Goal: Task Accomplishment & Management: Complete application form

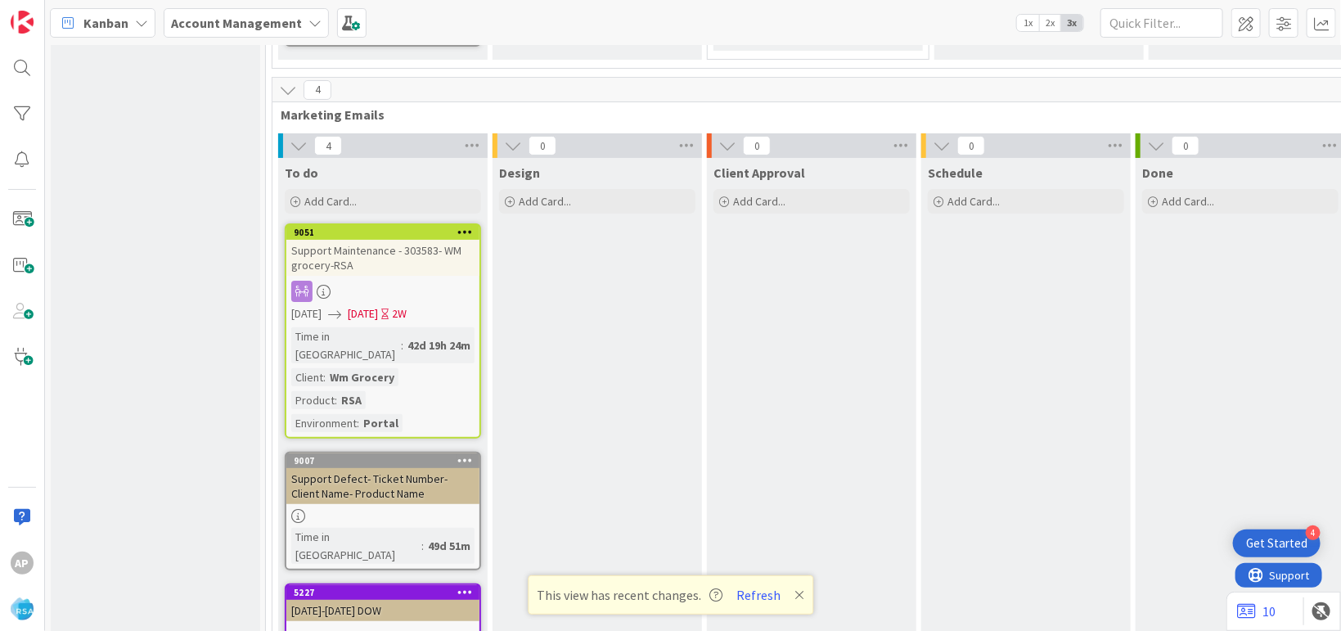
scroll to position [3372, 0]
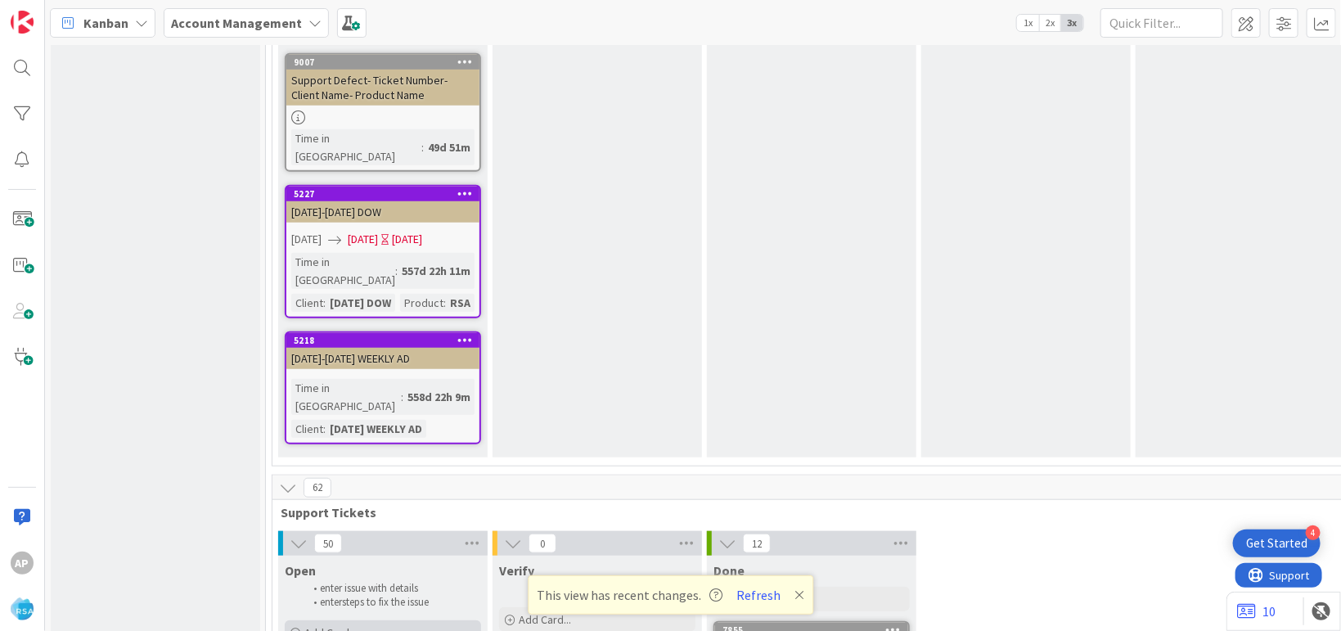
click at [369, 620] on div "Add Card..." at bounding box center [383, 632] width 196 height 25
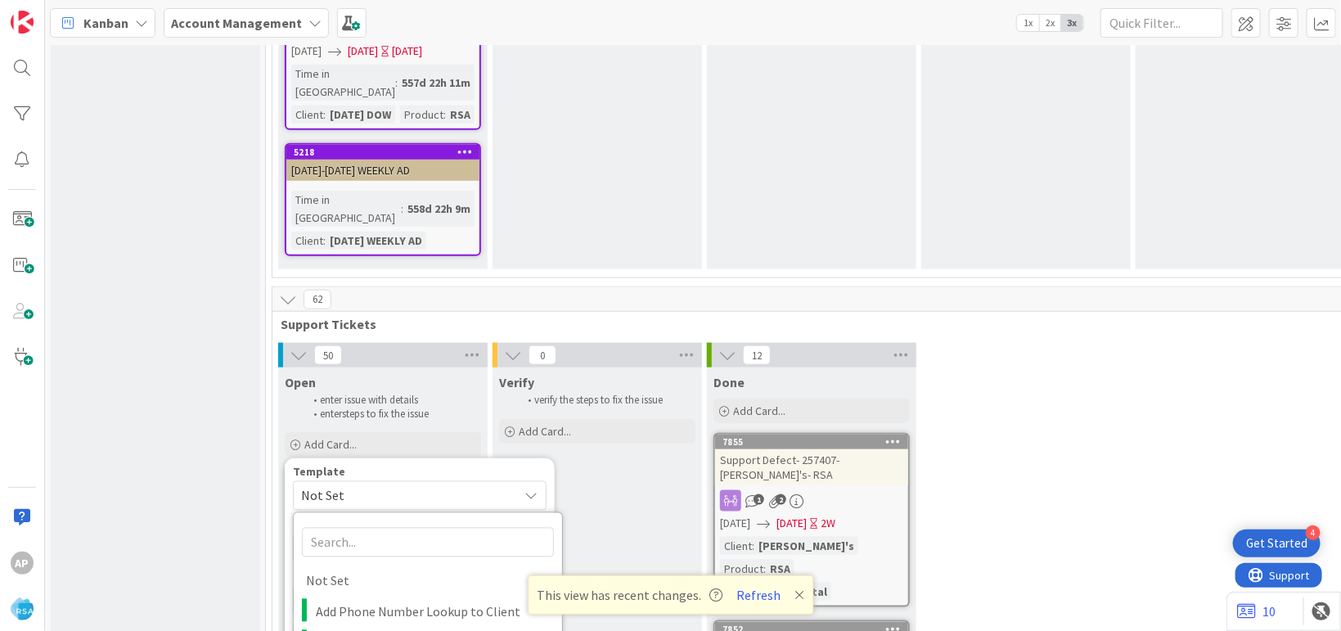
scroll to position [3571, 0]
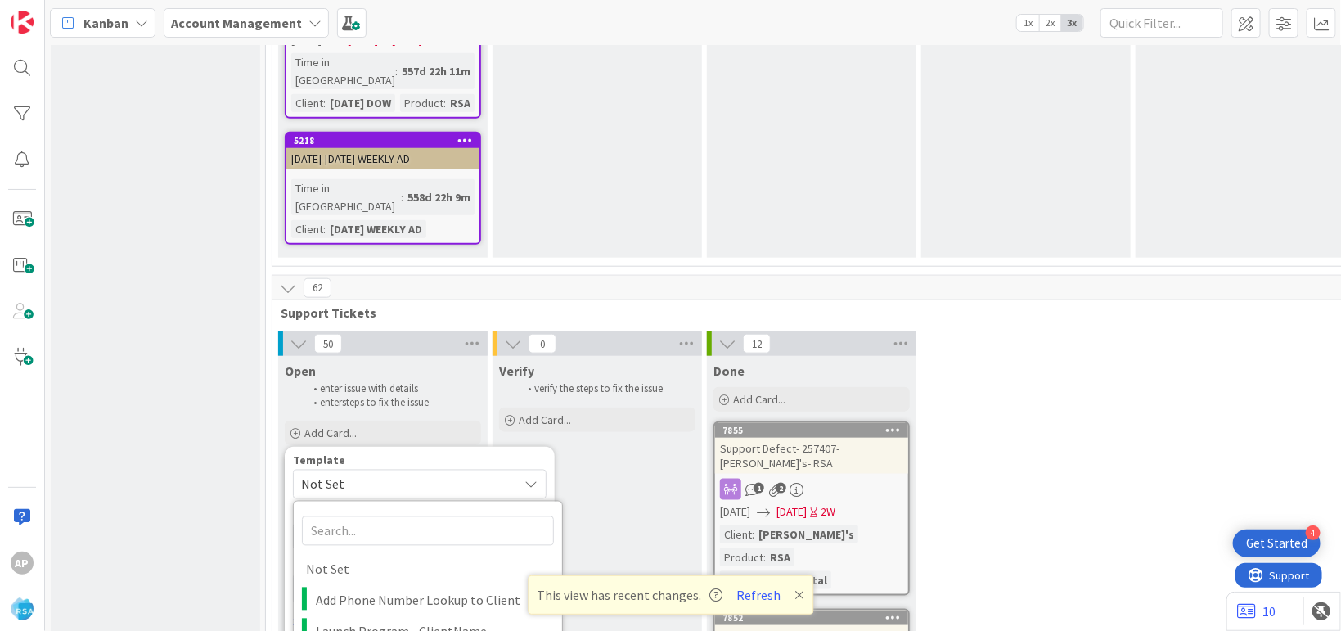
type textarea "x"
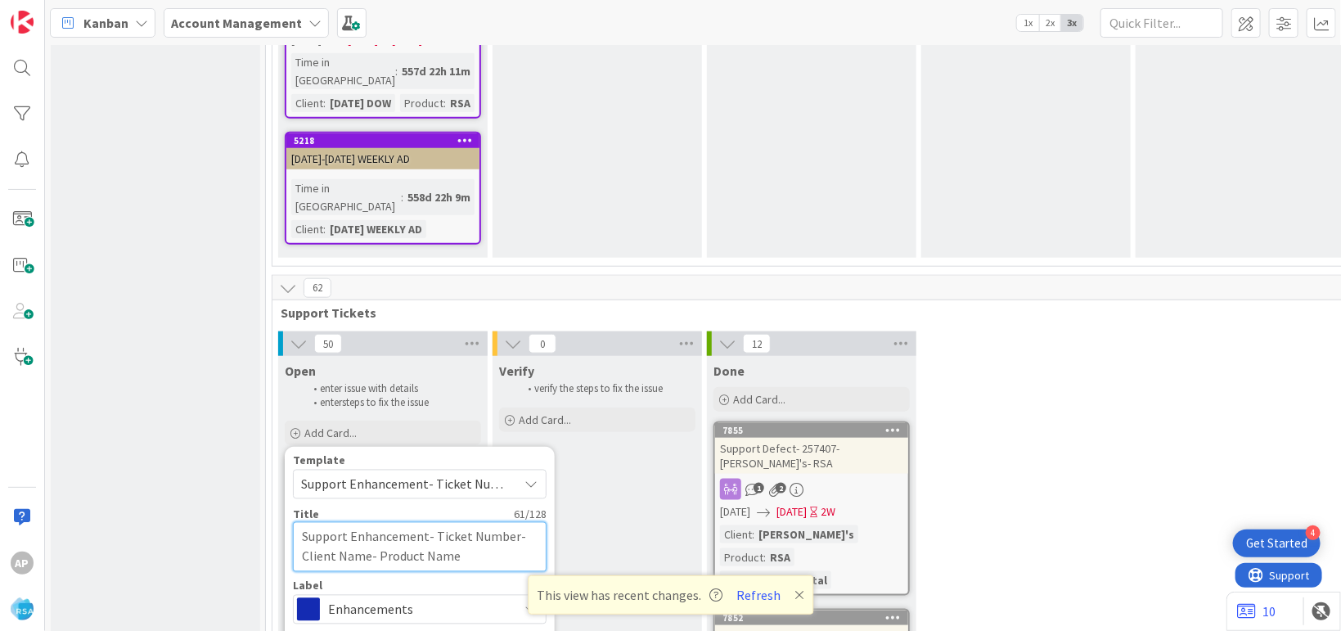
click at [511, 522] on textarea "Support Enhancement- Ticket Number- Client Name- Product Name" at bounding box center [420, 547] width 254 height 50
type textarea "Support Enhancement- Ticket Numbe- Client Name- Product Name"
type textarea "x"
type textarea "Support Enhancement- Ticket Numb- Client Name- Product Name"
type textarea "x"
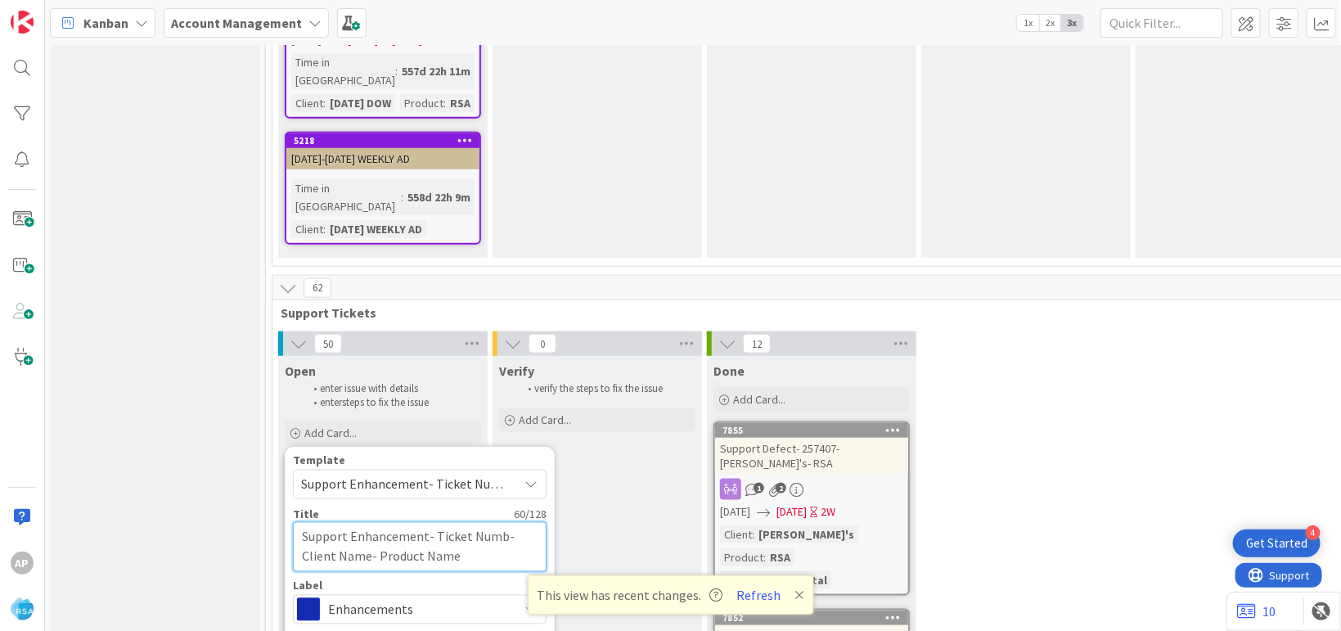
type textarea "Support Enhancement- Ticket Num- Client Name- Product Name"
type textarea "x"
type textarea "Support Enhancement- Ticket Nu- Client Name- Product Name"
type textarea "x"
type textarea "Support Enhancement- Ticket N- Client Name- Product Name"
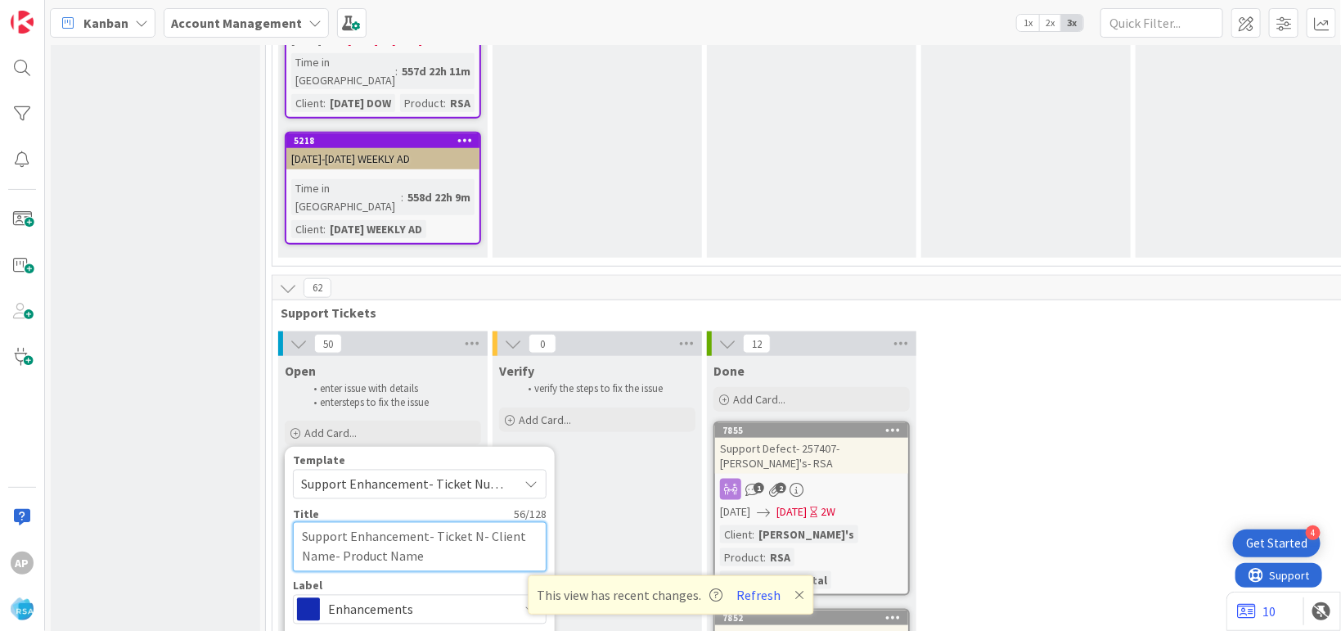
type textarea "x"
type textarea "Support Enhancement- Ticket - Client Name- Product Name"
type textarea "x"
type textarea "Support Enhancement- Ticket- Client Name- Product Name"
type textarea "x"
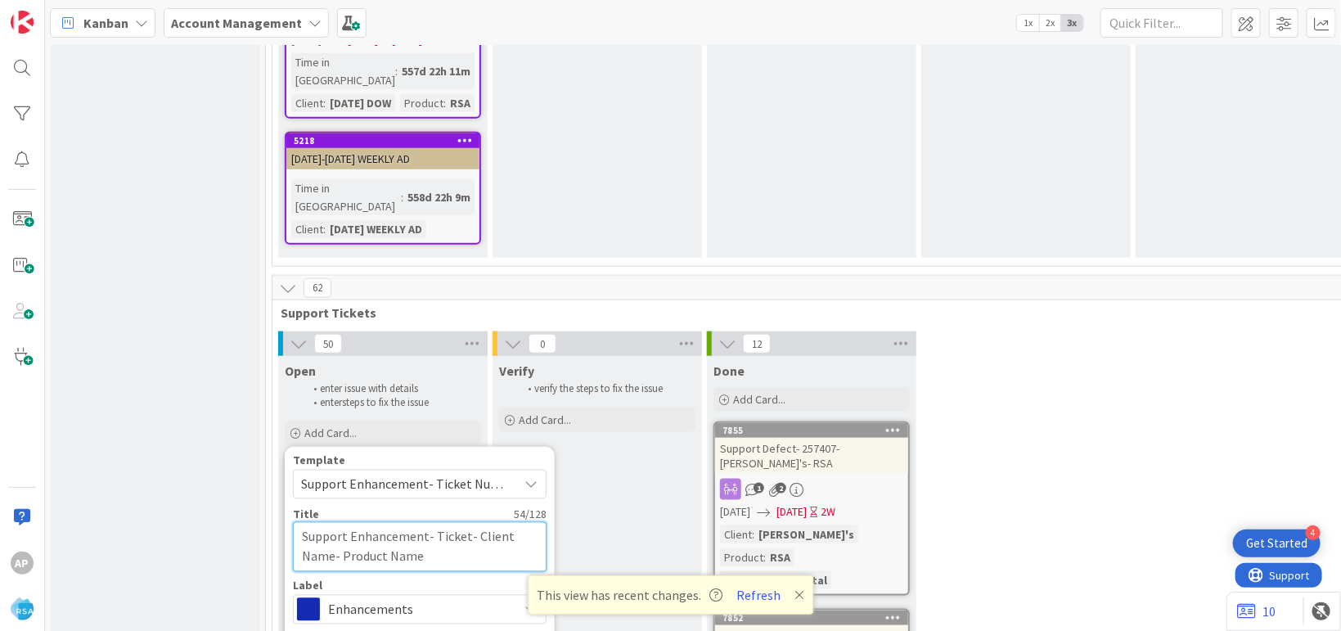
type textarea "Support Enhancement- Ticke- Client Name- Product Name"
type textarea "x"
type textarea "Support Enhancement- Tick- Client Name- Product Name"
type textarea "x"
type textarea "Support Enhancement- Tic- Client Name- Product Name"
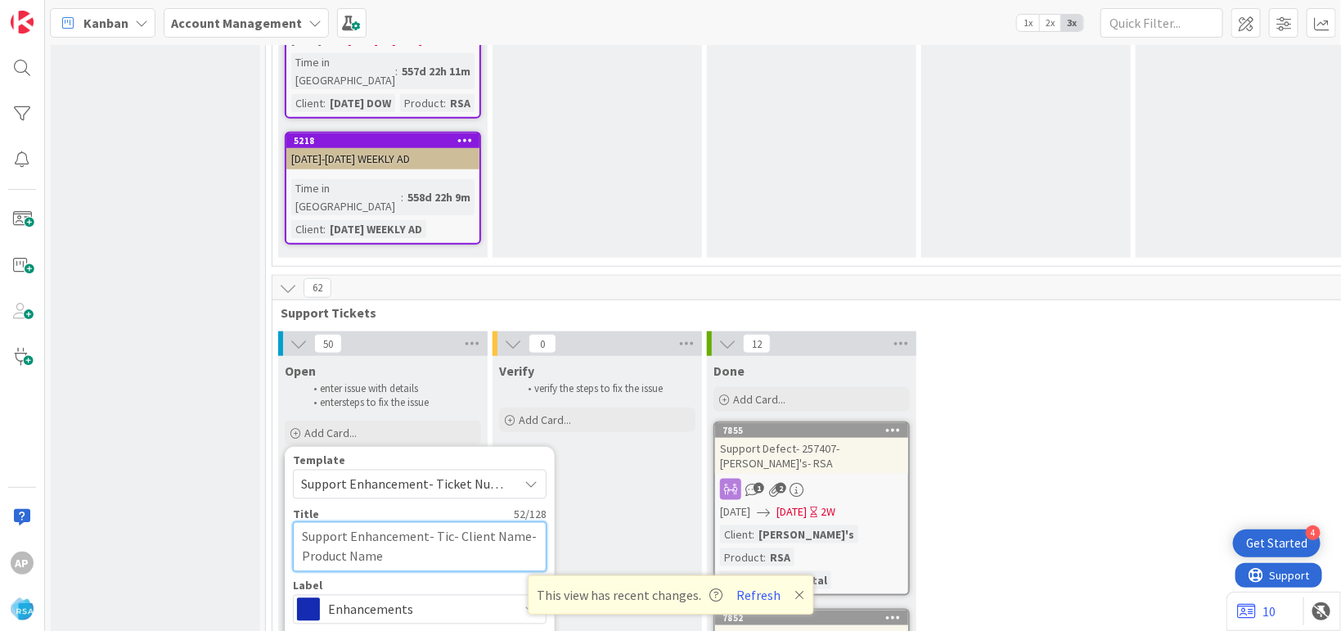
type textarea "x"
type textarea "Support Enhancement- Ti- Client Name- Product Name"
type textarea "x"
type textarea "Support Enhancement- T- Client Name- Product Name"
type textarea "x"
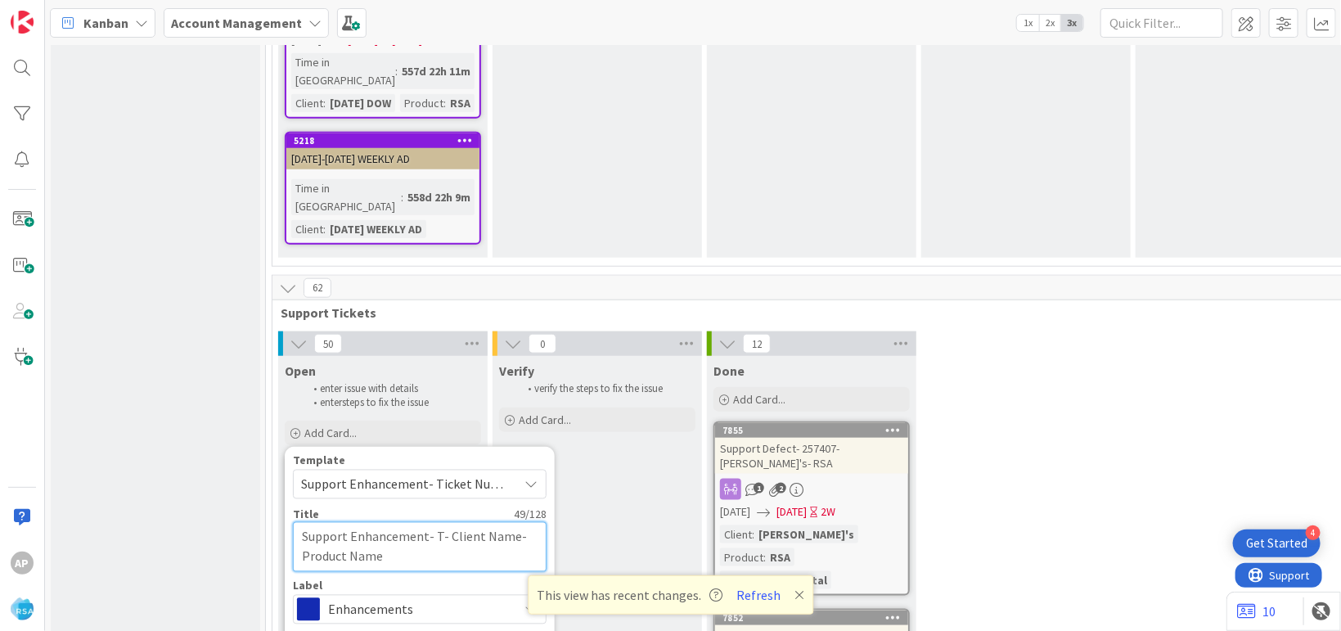
type textarea "Support Enhancement- [MEDICAL_DATA]- Client Name- Product Name"
type textarea "x"
type textarea "Support Enhancement- T31- Client Name- Product Name"
type textarea "x"
type textarea "Support Enhancement- T317- Client Name- Product Name"
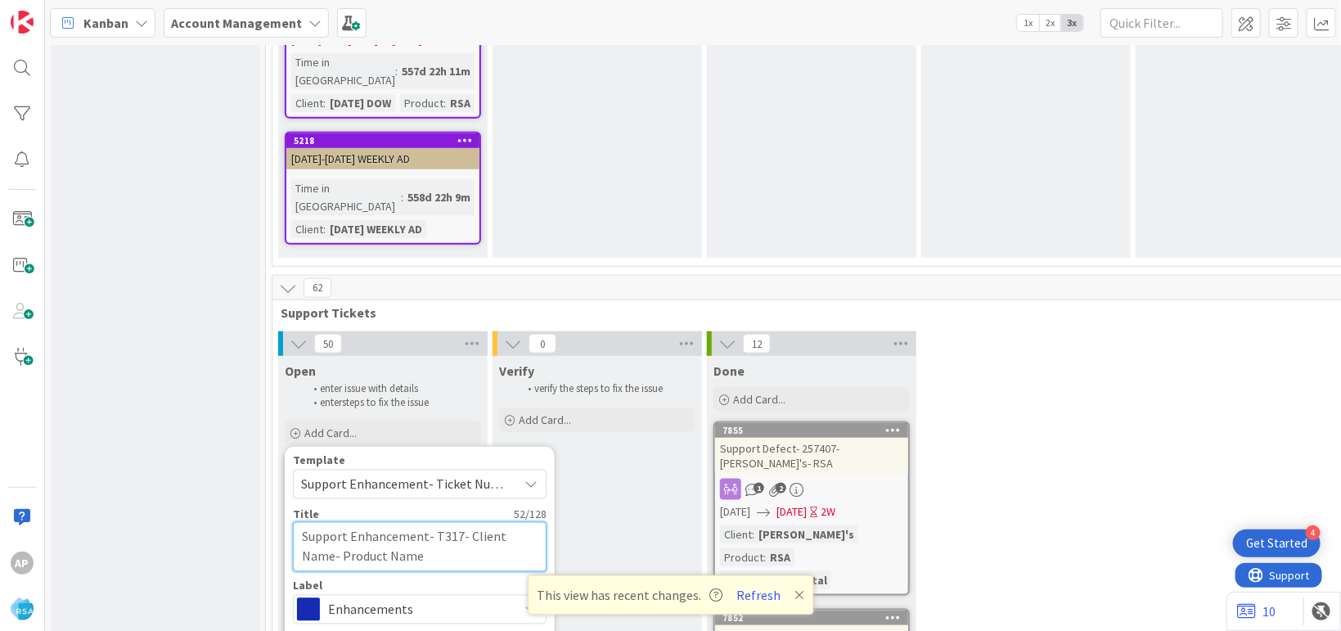
type textarea "x"
type textarea "Support Enhancement- T3171- Client Name- Product Name"
type textarea "x"
type textarea "Support Enhancement- T31718- Client Name- Product Name"
type textarea "x"
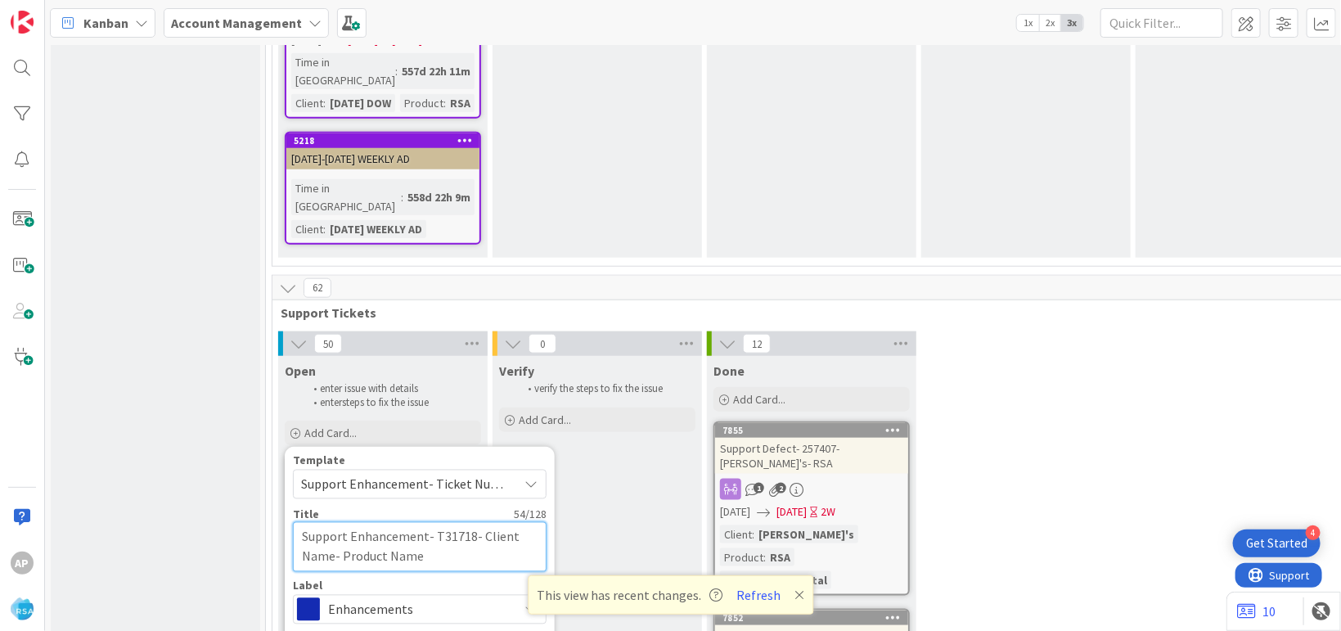
type textarea "Support Enhancement- T317188- Client Name- Product Name"
click at [335, 522] on textarea "Support Enhancement- T317188- Client Name- Product Name" at bounding box center [420, 547] width 254 height 50
type textarea "x"
type textarea "Support Enhancement- T317188- Client Nam- Product Name"
type textarea "x"
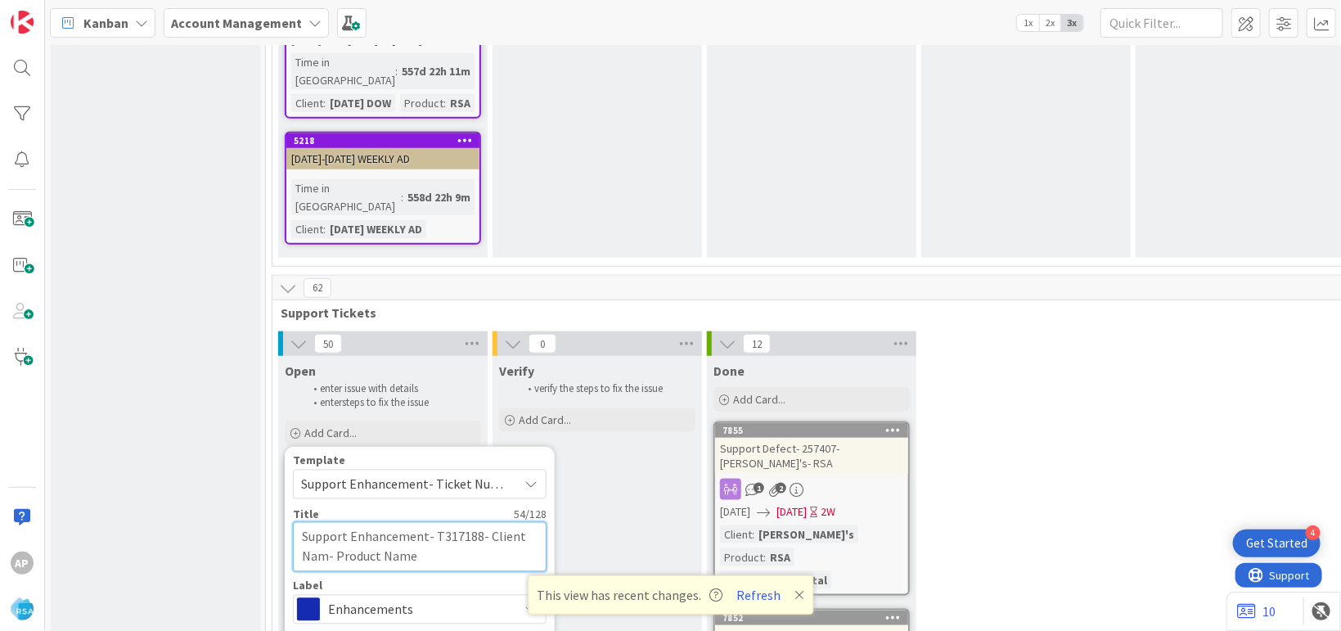
type textarea "Support Enhancement- T317188- Client Na- Product Name"
type textarea "x"
type textarea "Support Enhancement- T317188- Client N- Product Name"
type textarea "x"
type textarea "Support Enhancement- T317188- Client - Product Name"
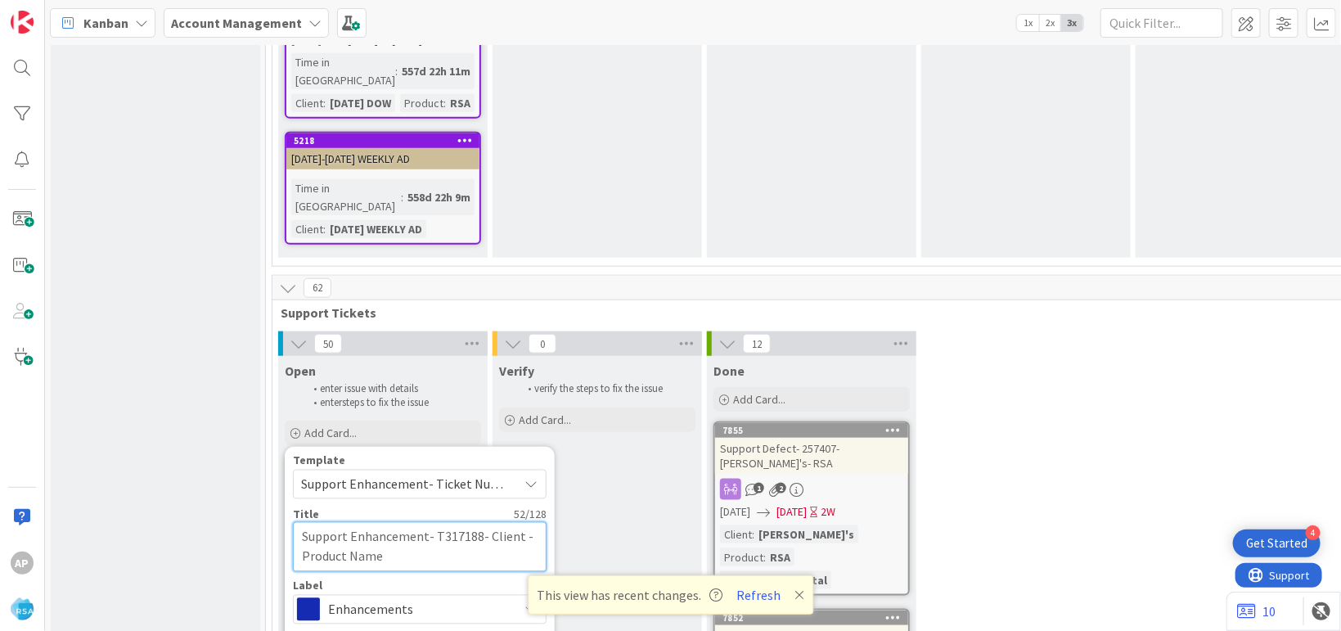
type textarea "x"
type textarea "Support Enhancement- T317188- Client- Product Name"
type textarea "x"
type textarea "Support Enhancement- T317188- Clien- Product Name"
type textarea "x"
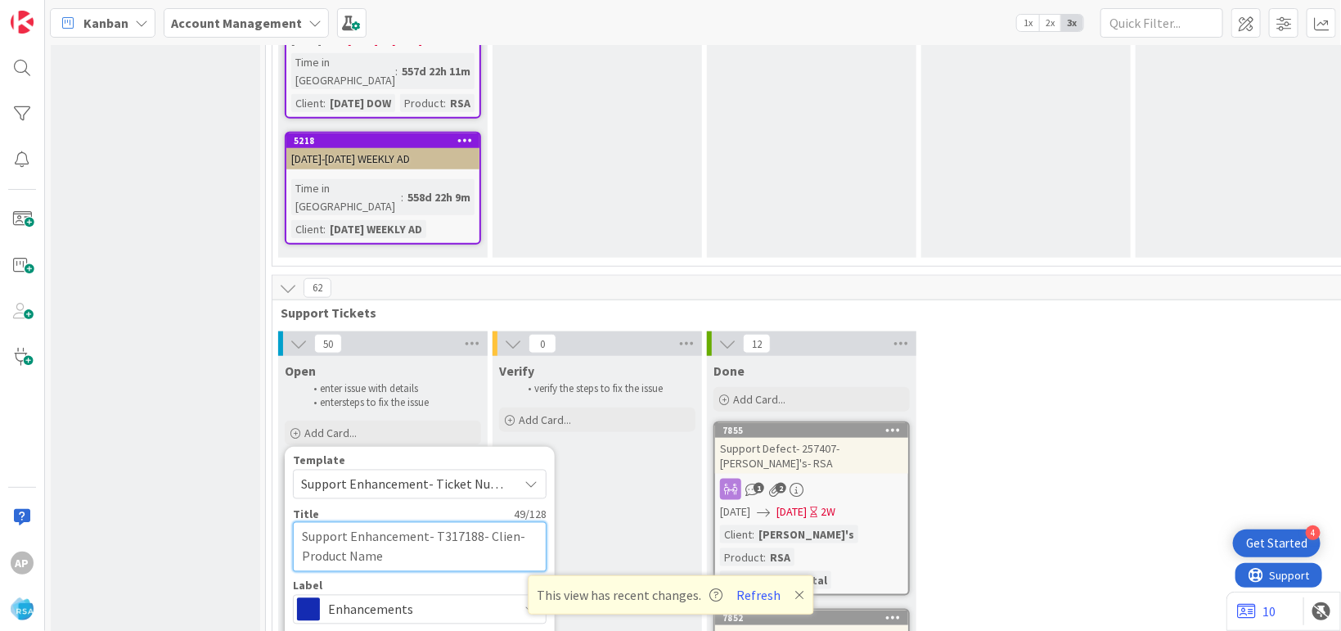
type textarea "Support Enhancement- T317188- Clie- Product Name"
type textarea "x"
type textarea "Support Enhancement- T317188- Cli- Product Name"
type textarea "x"
type textarea "Support Enhancement- T317188- Cl- Product Name"
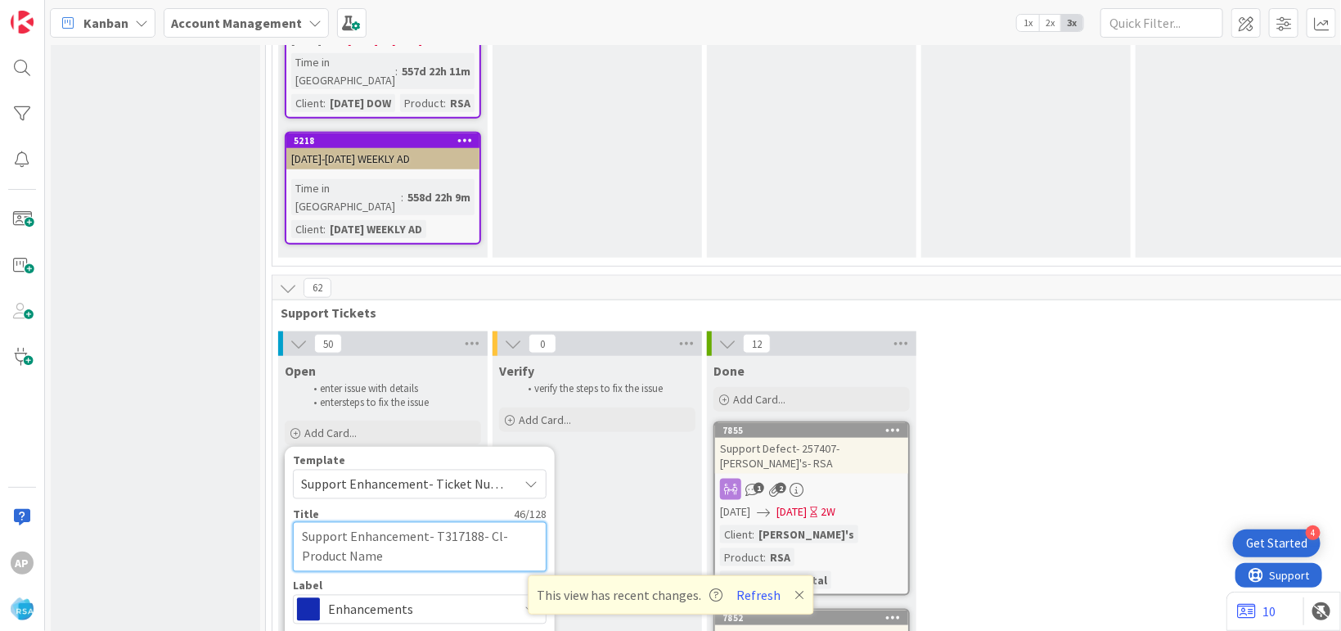
type textarea "x"
type textarea "Support Enhancement- T317188- C- Product Name"
type textarea "x"
type textarea "Support Enhancement- T317188- - Product Name"
type textarea "x"
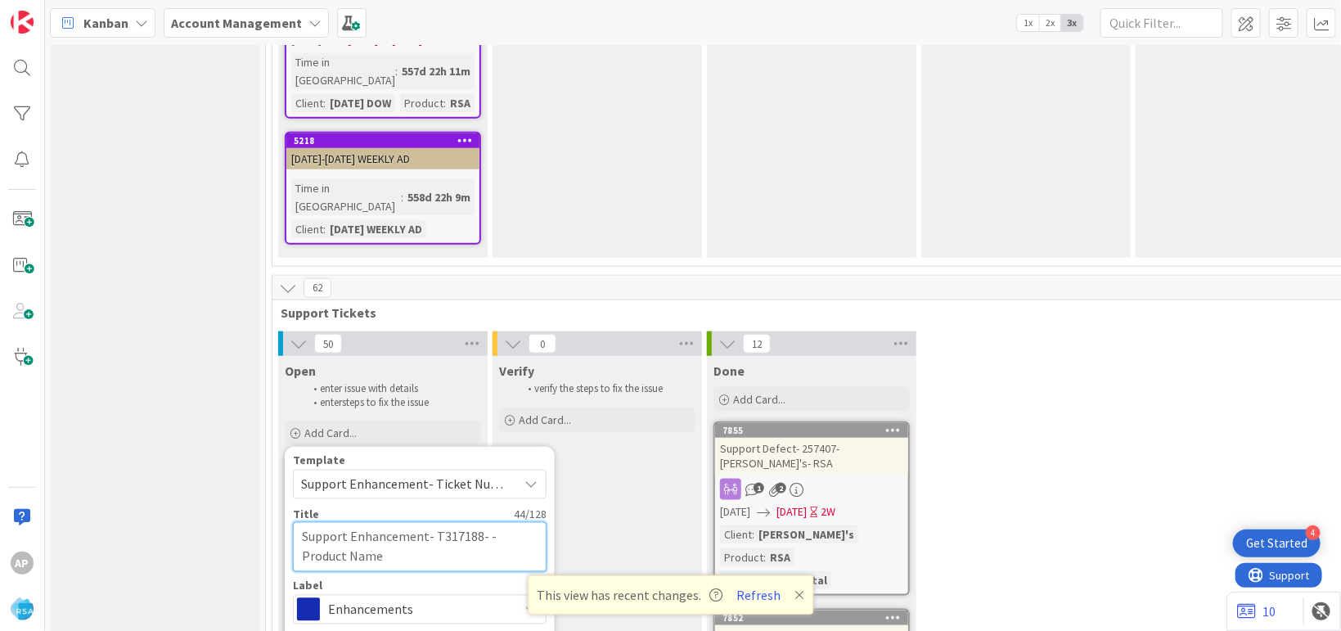
type textarea "Support Enhancement- T317188- F- Product Name"
type textarea "x"
type textarea "Support Enhancement- T317188- Fo- Product Name"
type textarea "x"
type textarea "Support Enhancement- T317188- Foo- Product Name"
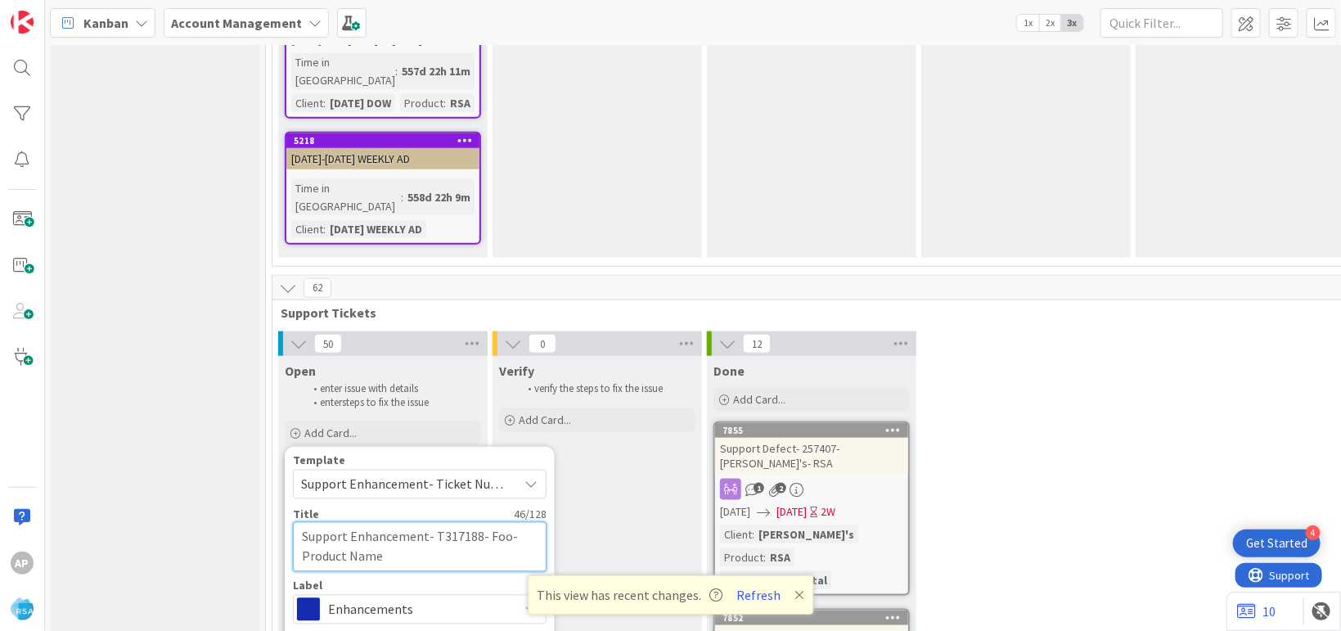
type textarea "x"
type textarea "Support Enhancement- T317188- Food- Product Name"
type textarea "x"
type textarea "Support Enhancement- T317188- Foodb- Product Name"
type textarea "x"
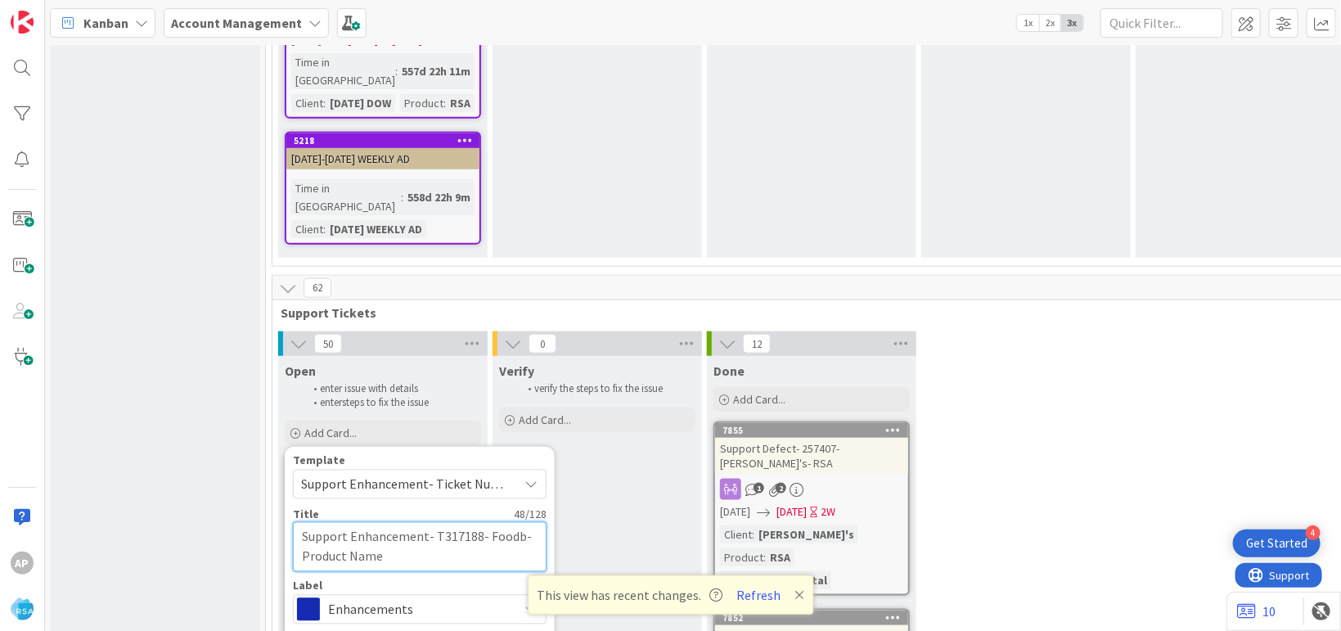
type textarea "Support Enhancement- T317188- Foodba- Product Name"
type textarea "x"
type textarea "Support Enhancement- T317188- Foodbaz- Product Name"
type textarea "x"
type textarea "Support Enhancement- T317188- Foodbaza- Product Name"
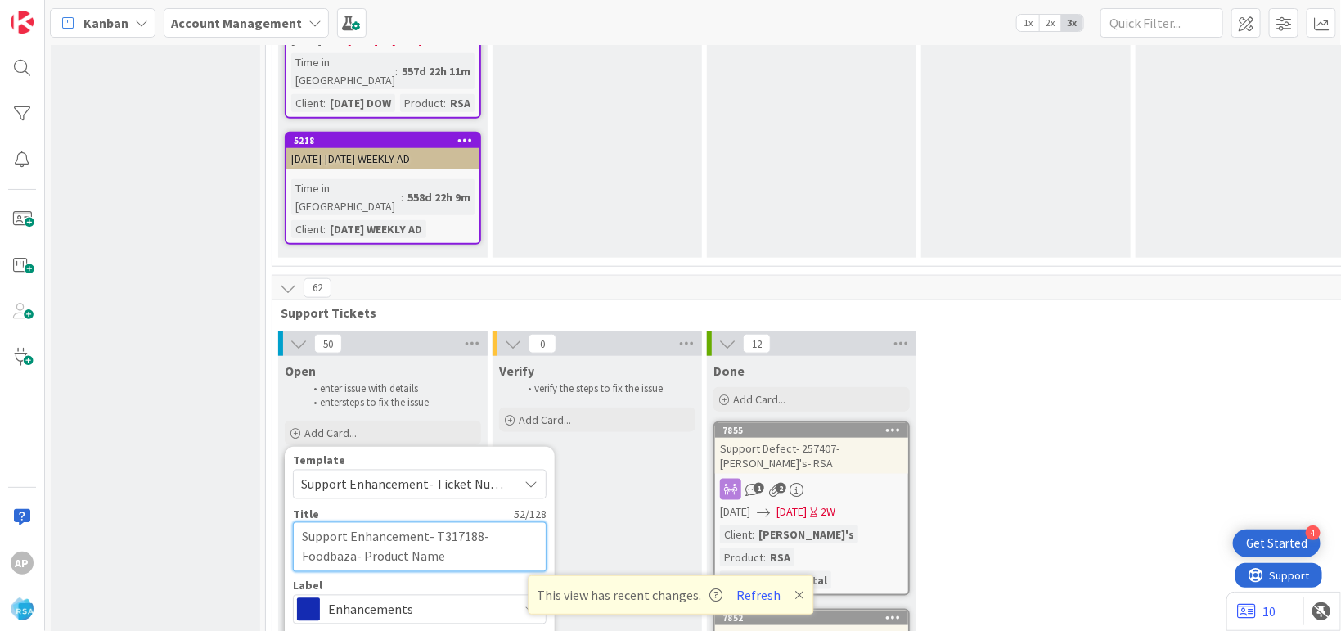
type textarea "x"
type textarea "Support Enhancement- T317188- Foodbazaa- Product Name"
type textarea "x"
type textarea "Support Enhancement- T317188- Foodbazaar- Product Name"
click at [441, 522] on textarea "Support Enhancement- T317188- Foodbazaar- Product Name" at bounding box center [420, 547] width 254 height 50
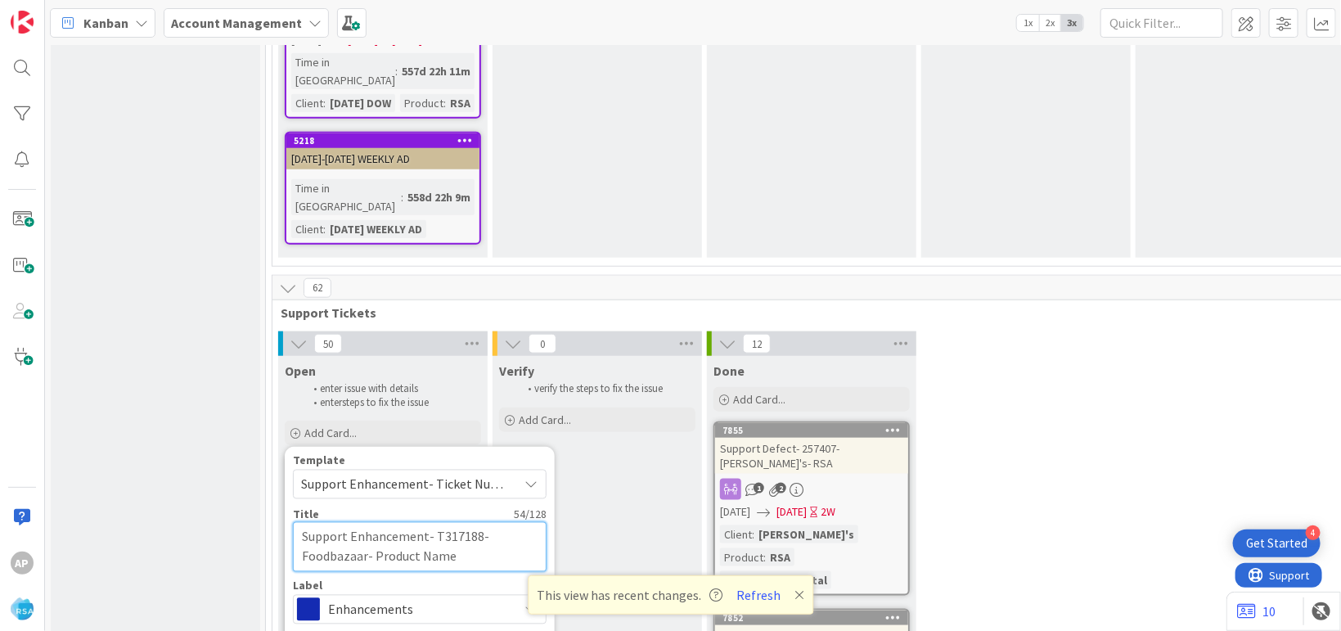
click at [484, 522] on textarea "Support Enhancement- T317188- Foodbazaar- Product Name" at bounding box center [420, 547] width 254 height 50
type textarea "x"
type textarea "Support Enhancement- T317188- Foodbazaar- Product Nam"
type textarea "x"
type textarea "Support Enhancement- T317188- Foodbazaar- Product Na"
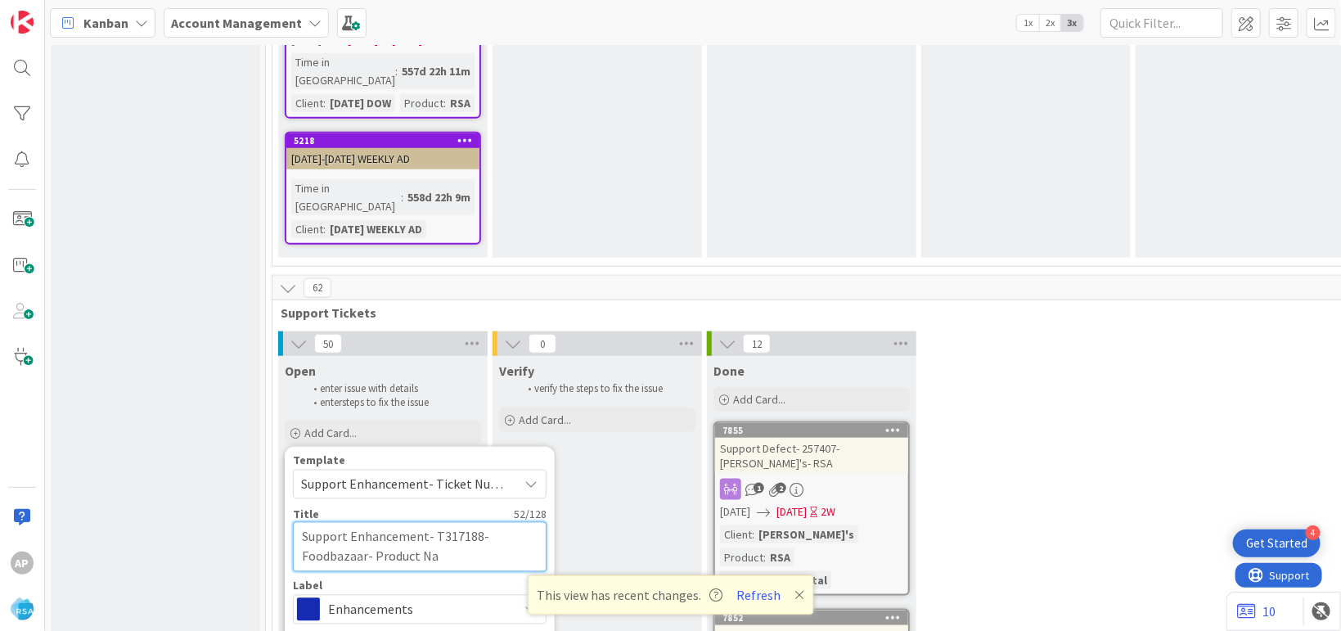
type textarea "x"
type textarea "Support Enhancement- T317188- Foodbazaar- Product N"
type textarea "x"
type textarea "Support Enhancement- T317188- Foodbazaar- Product"
type textarea "x"
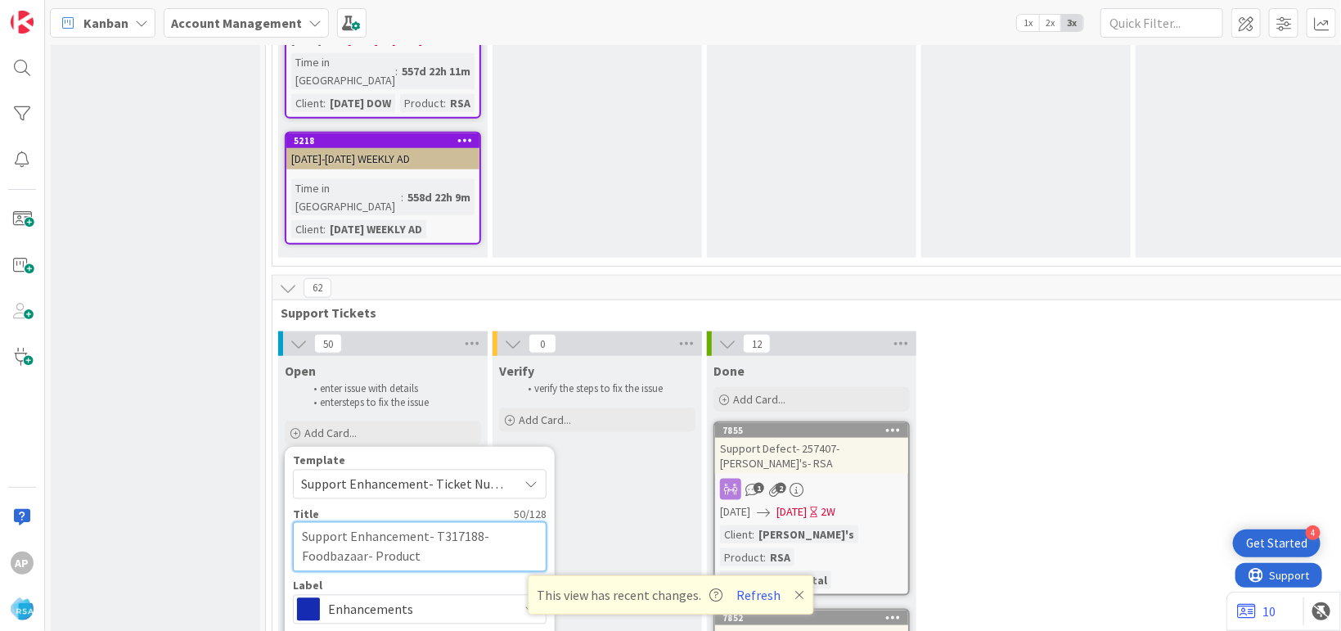
type textarea "Support Enhancement- T317188- Foodbazaar- Product"
type textarea "x"
type textarea "Support Enhancement- T317188- Foodbazaar- Produc"
type textarea "x"
type textarea "Support Enhancement- T317188- Foodbazaar- Produ"
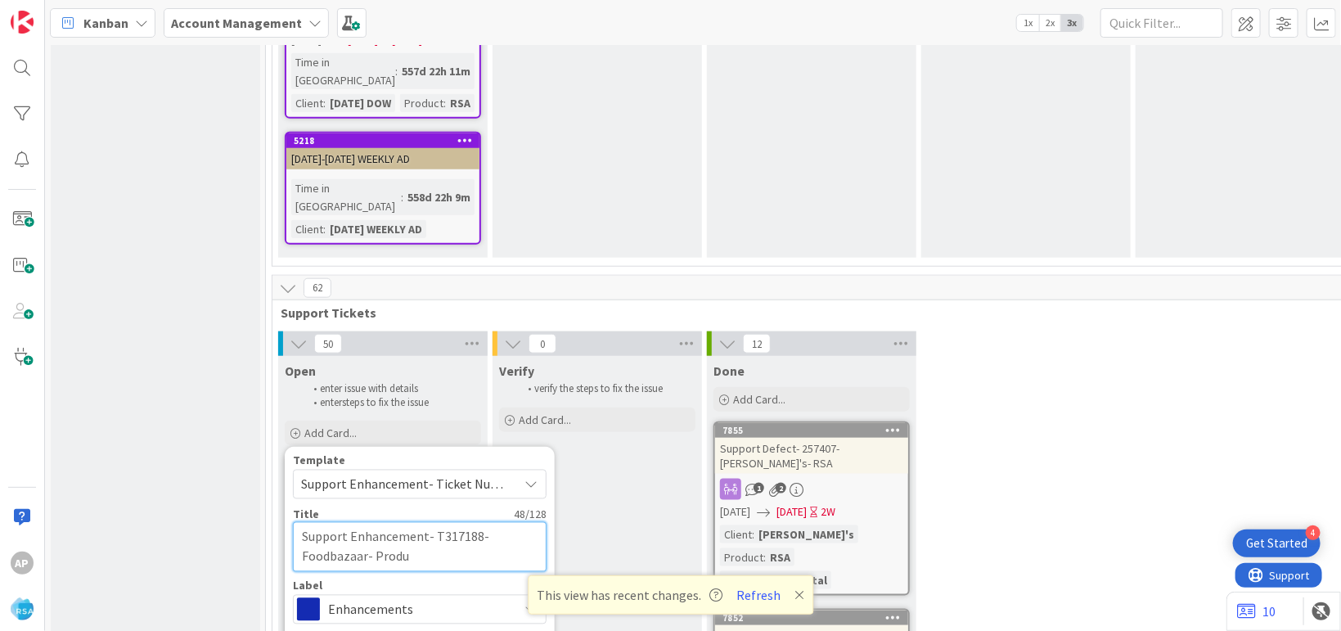
type textarea "x"
type textarea "Support Enhancement- T317188- Foodbazaar- Prod"
type textarea "x"
type textarea "Support Enhancement- T317188- Foodbazaar- Pro"
type textarea "x"
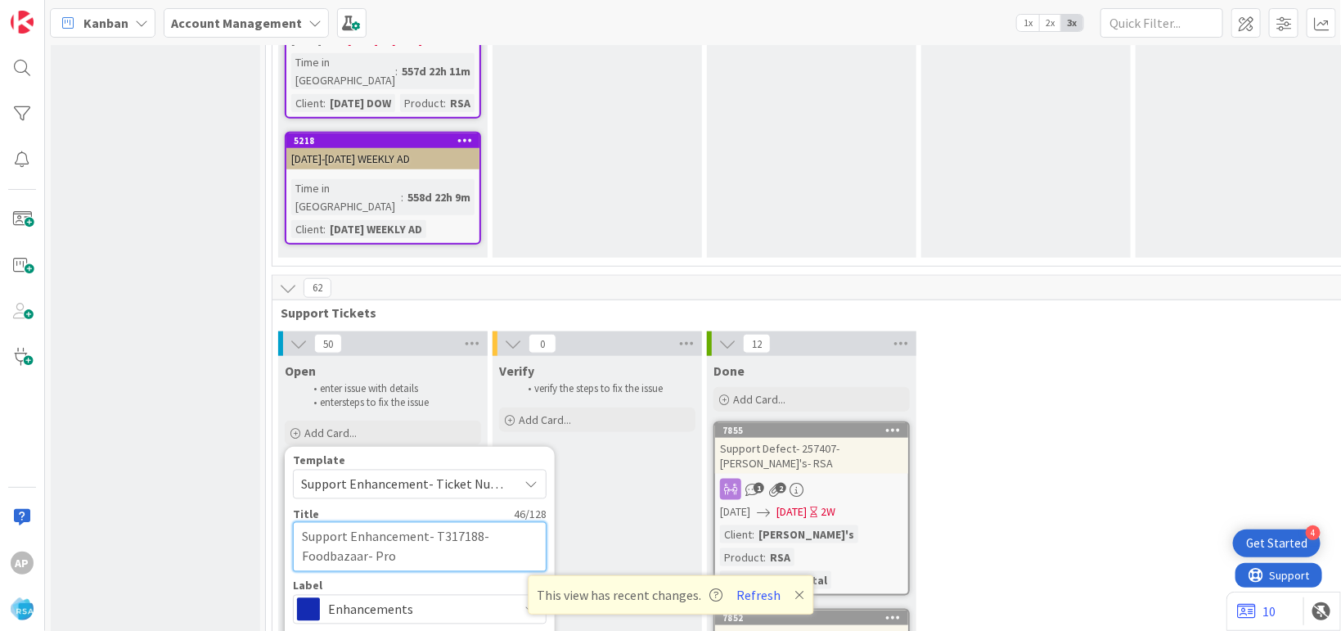
type textarea "Support Enhancement- T317188- Foodbazaar- Pr"
type textarea "x"
type textarea "Support Enhancement- T317188- Foodbazaar- P"
type textarea "x"
type textarea "Support Enhancement- T317188- Foodbazaar-"
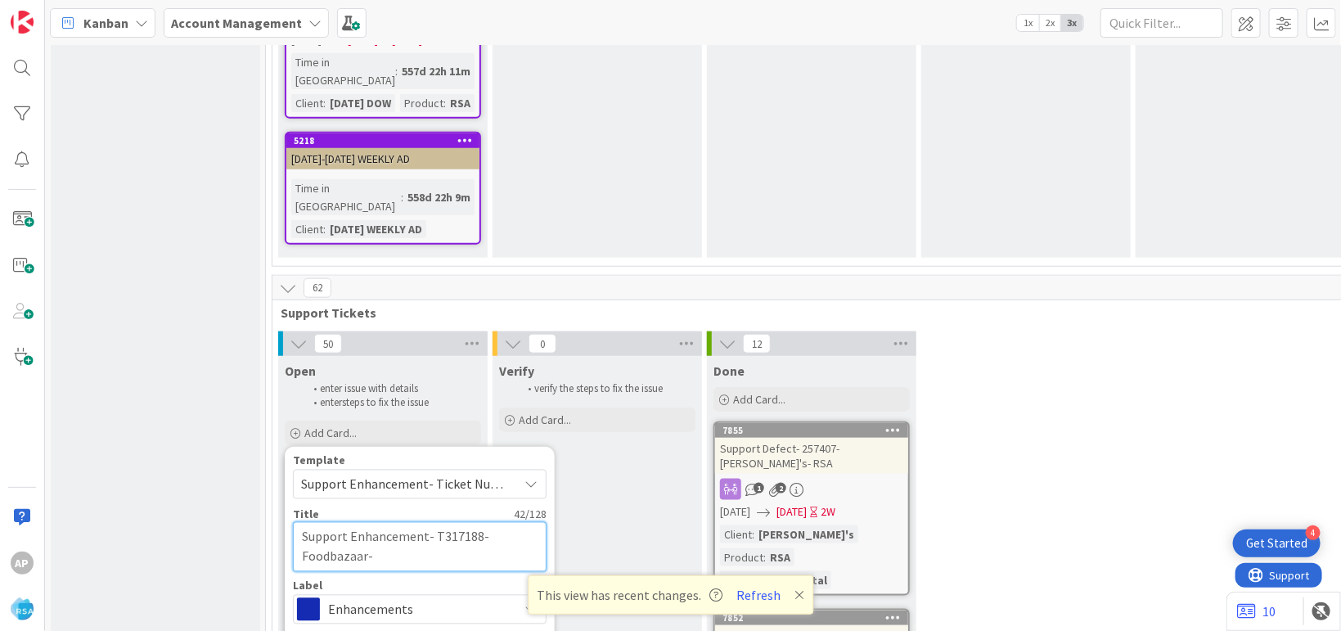
type textarea "x"
type textarea "Support Enhancement- T317188- Foodbazaar- R"
type textarea "x"
type textarea "Support Enhancement- T317188- Foodbazaar- RS"
type textarea "x"
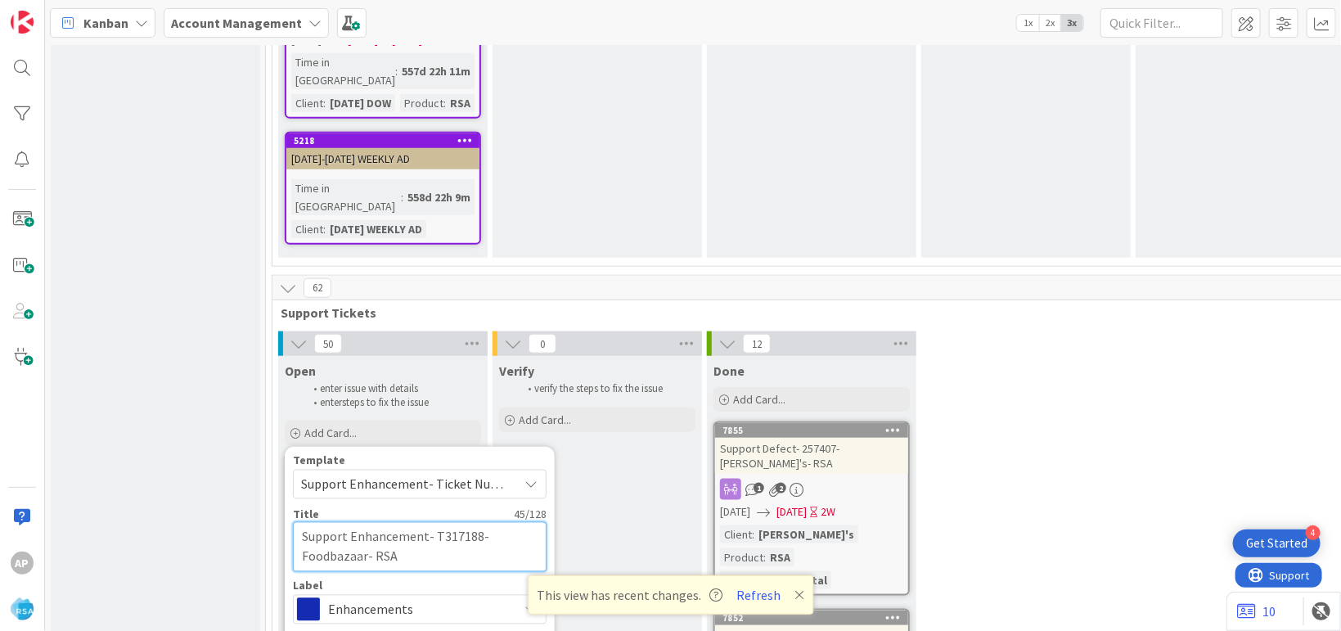
type textarea "Support Enhancement- T317188- Foodbazaar- RSA"
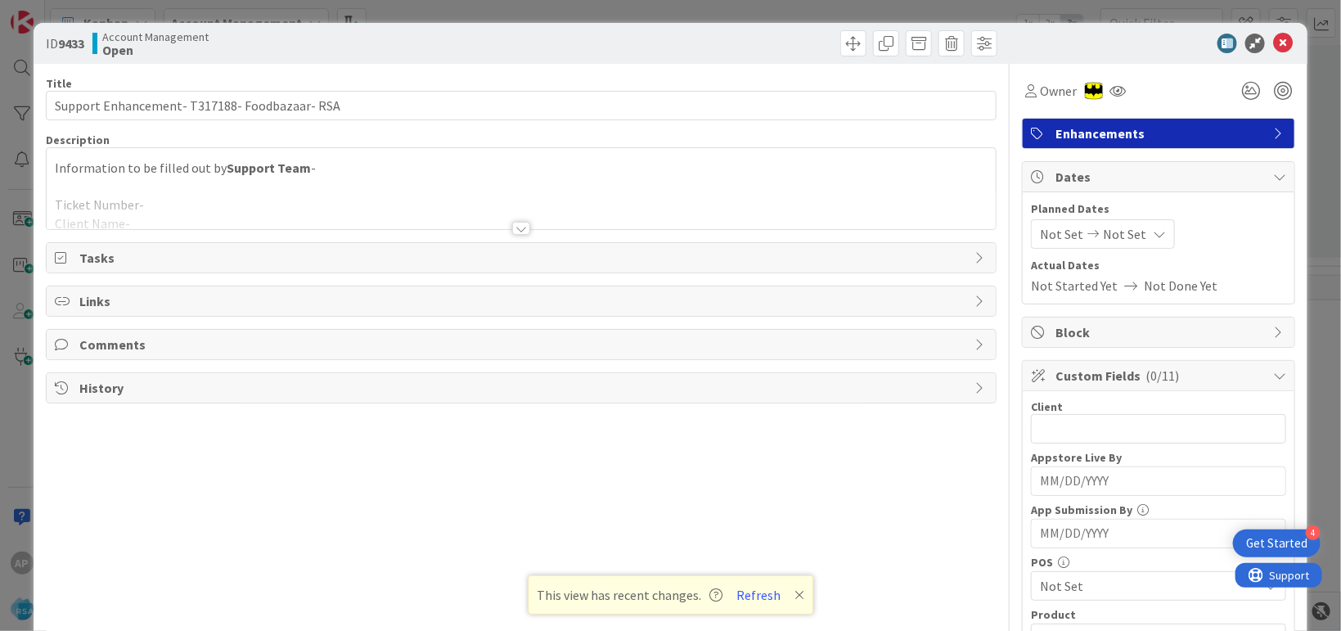
click at [337, 201] on div at bounding box center [521, 208] width 949 height 42
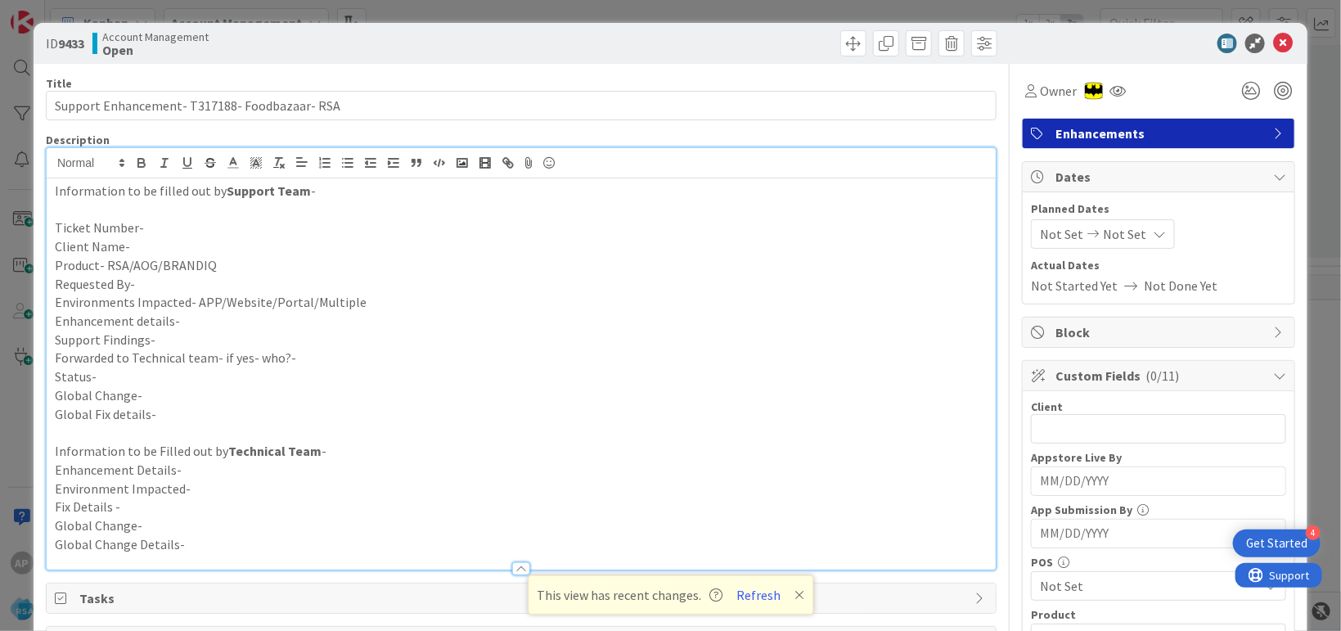
click at [208, 232] on p "Ticket Number-" at bounding box center [521, 227] width 933 height 19
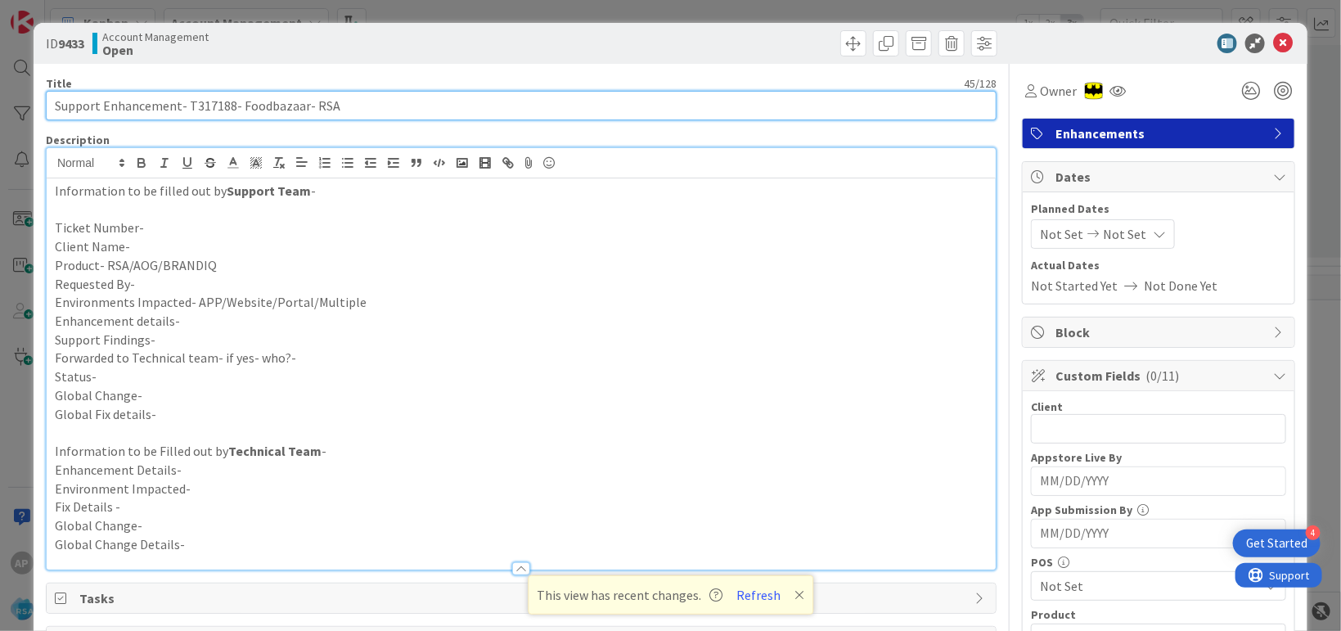
click at [186, 101] on input "Support Enhancement- T317188- Foodbazaar- RSA" at bounding box center [521, 105] width 951 height 29
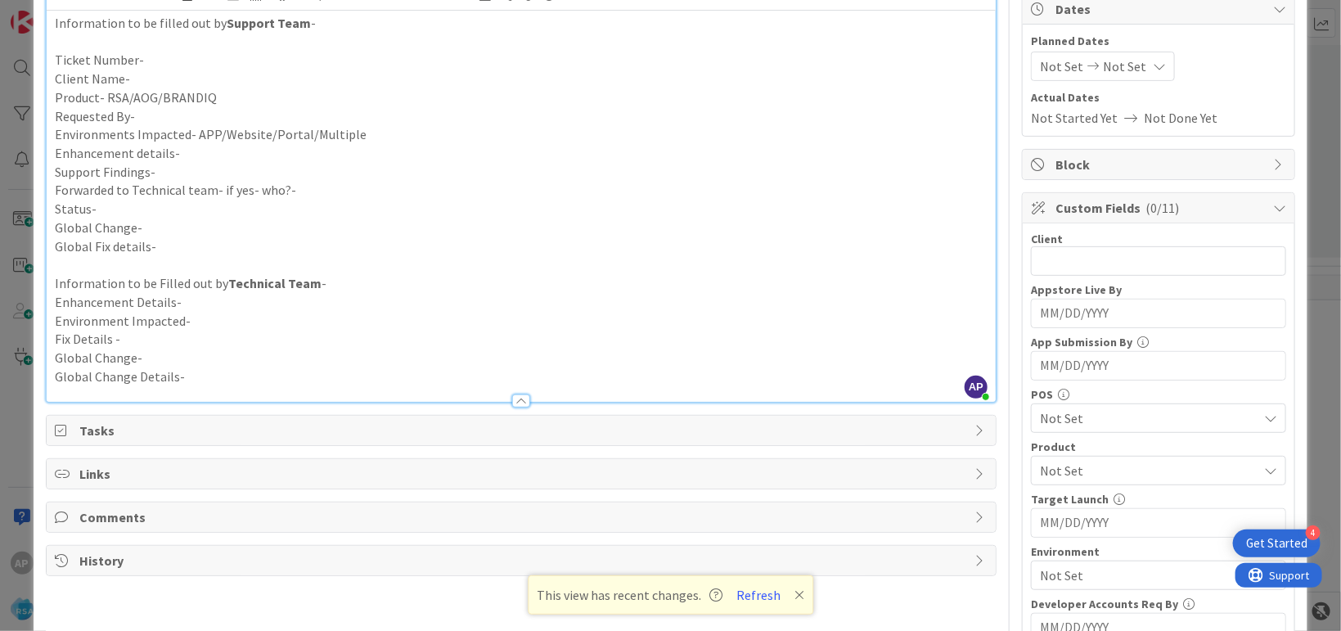
scroll to position [199, 0]
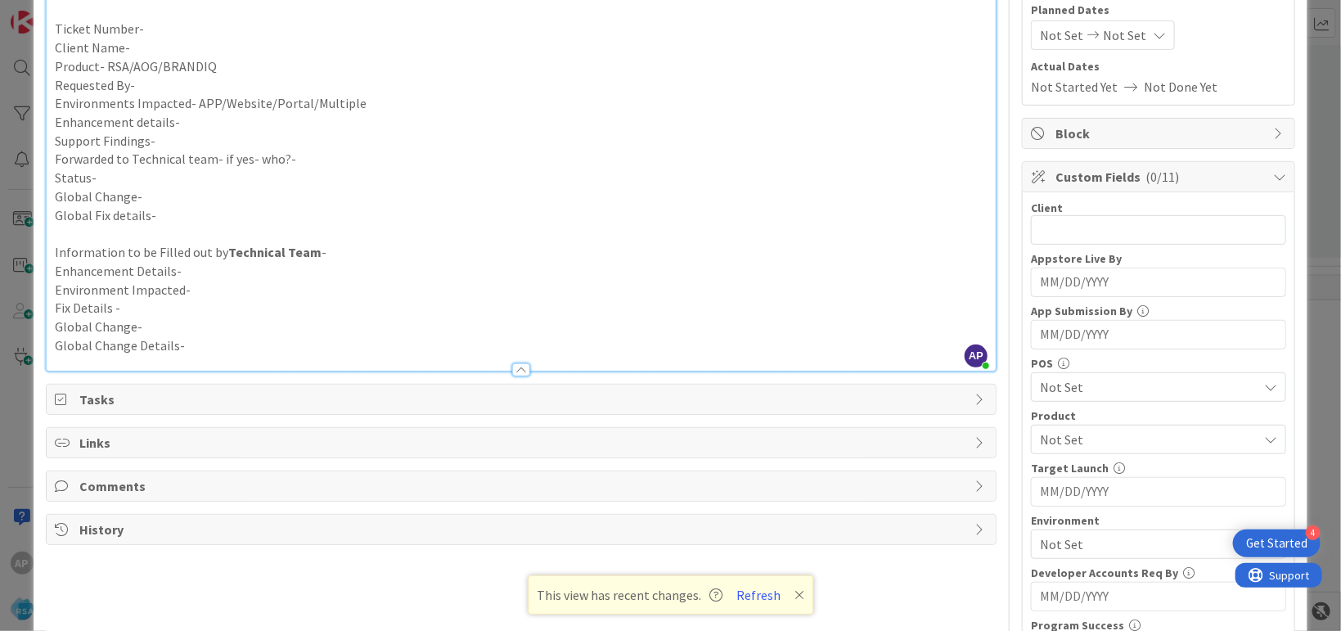
type input "Support Enhancement- \317188- Foodbazaar- RSA"
click at [160, 142] on p "Support Findings-" at bounding box center [521, 141] width 933 height 19
paste div
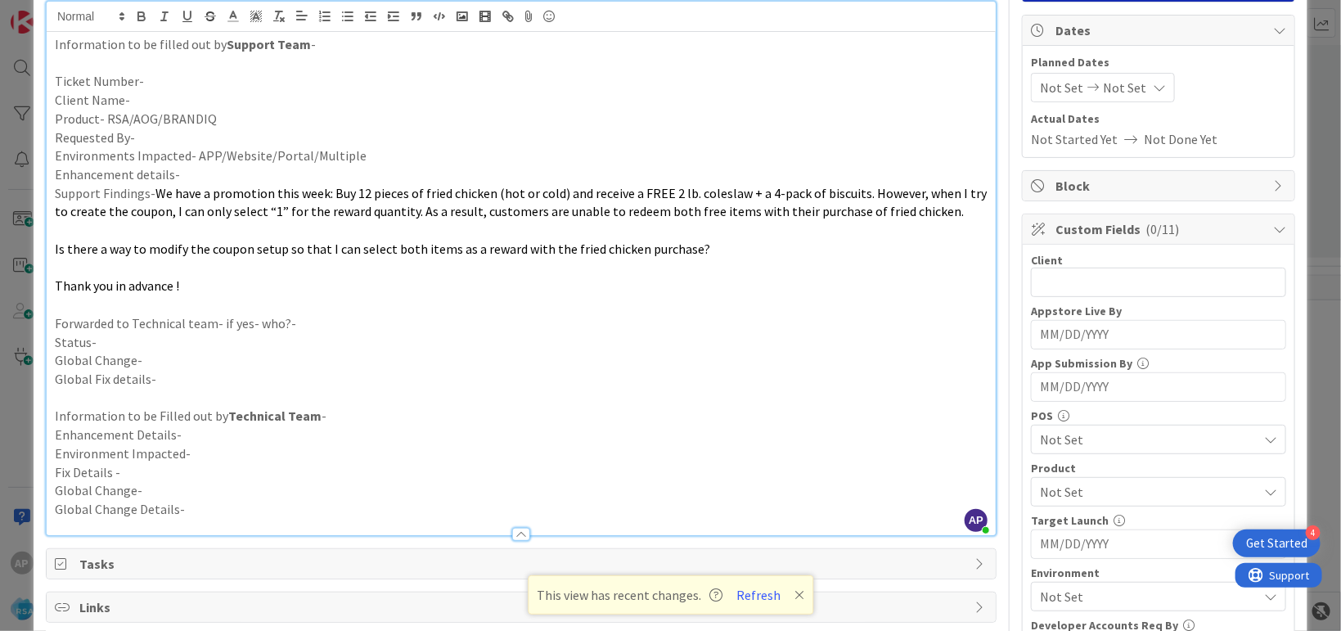
scroll to position [11, 0]
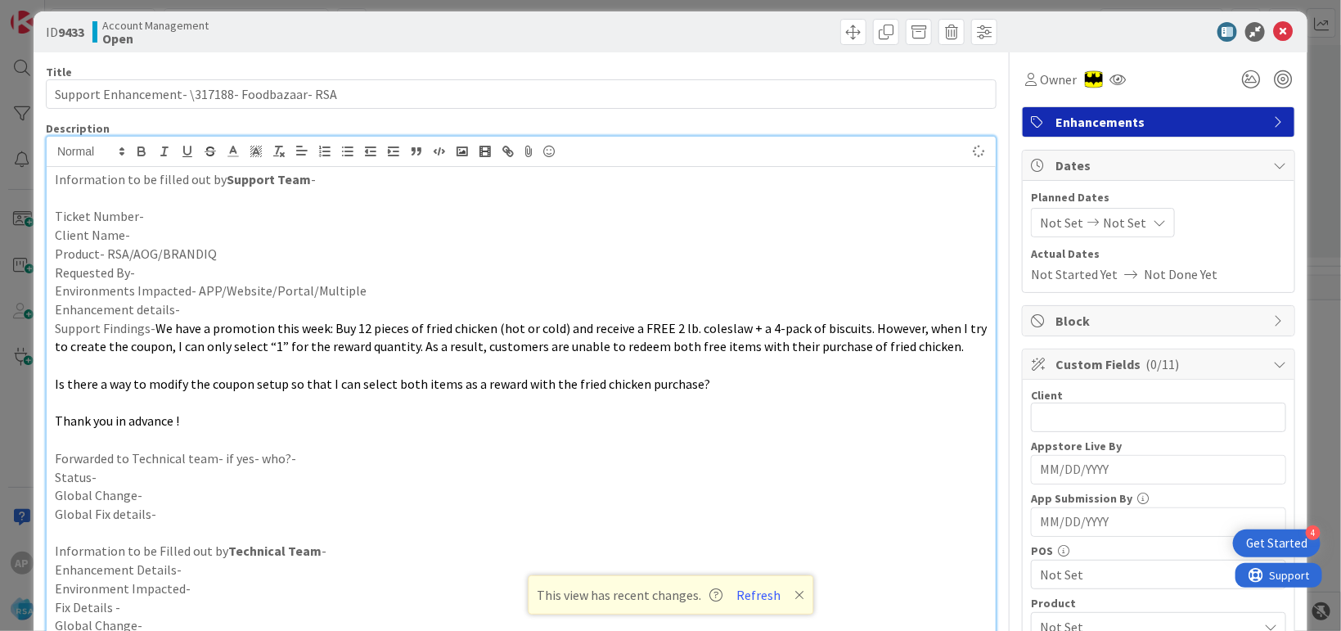
click at [155, 209] on p "Ticket Number-" at bounding box center [521, 216] width 933 height 19
click at [150, 232] on p "Client Name-" at bounding box center [521, 235] width 933 height 19
click at [151, 273] on p "Requested By-" at bounding box center [521, 272] width 933 height 19
click at [329, 460] on p "Forwarded to Technical team- if yes- who?-" at bounding box center [521, 458] width 933 height 19
click at [150, 481] on p "Status-" at bounding box center [521, 477] width 933 height 19
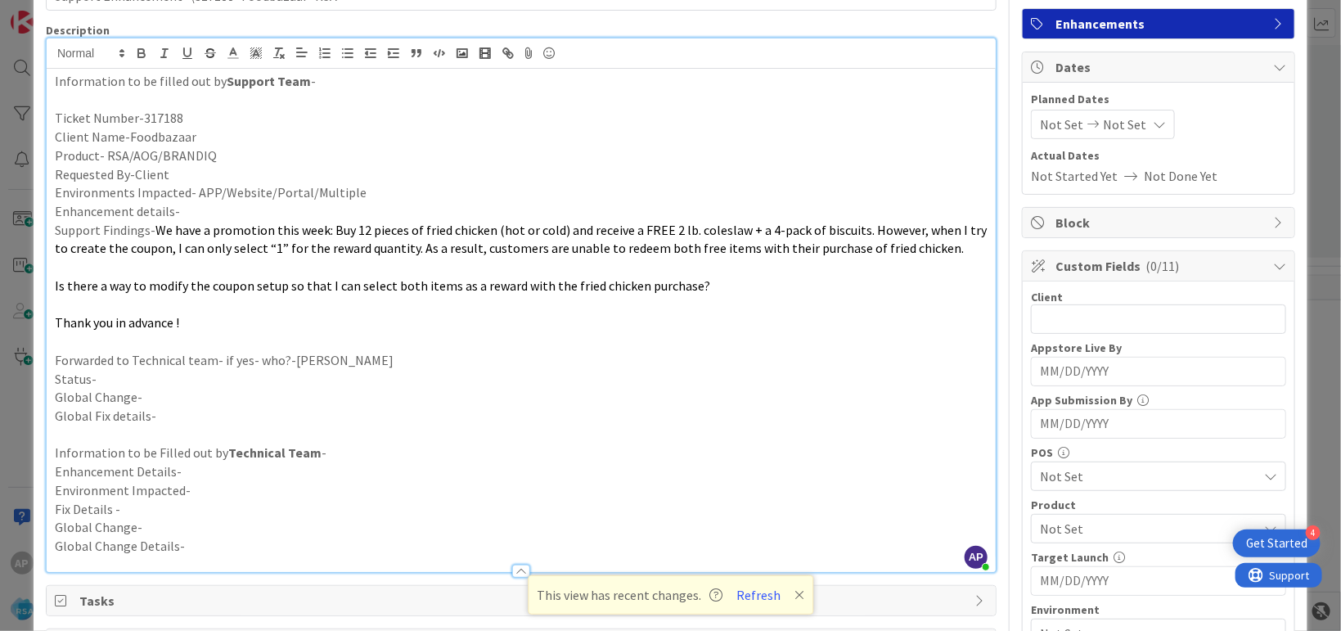
scroll to position [111, 0]
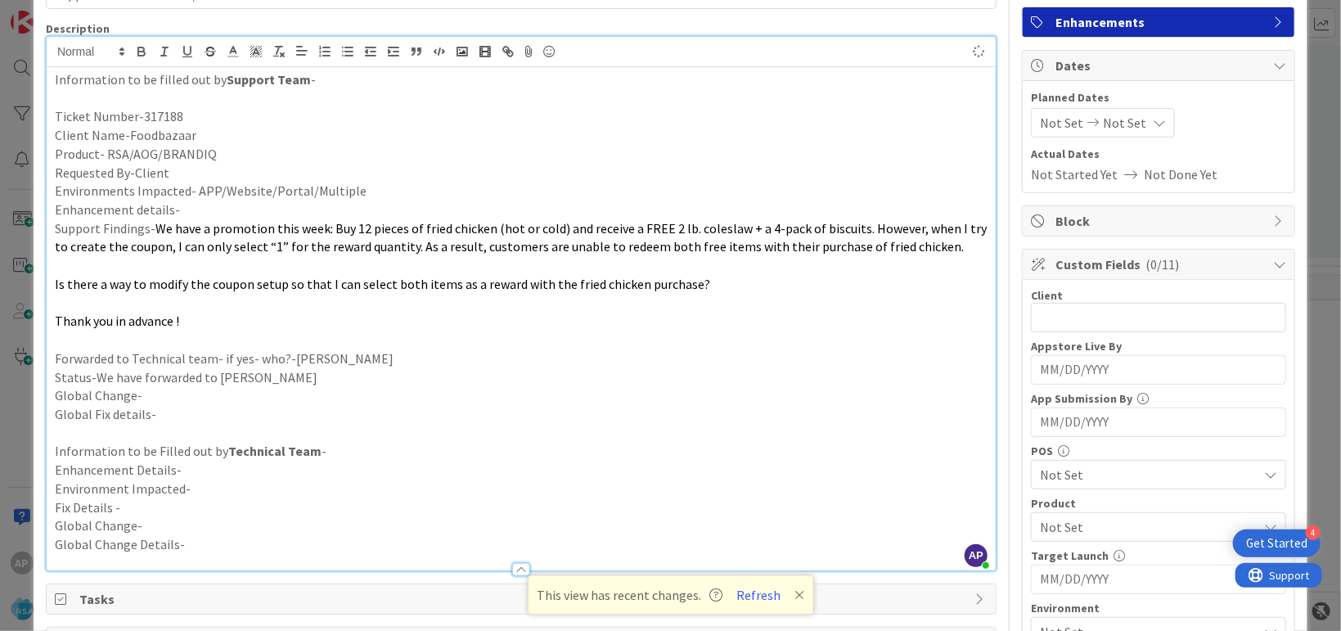
click at [220, 376] on p "Status-We have forwarded to [PERSON_NAME]" at bounding box center [521, 377] width 933 height 19
click at [1048, 127] on span "Not Set" at bounding box center [1061, 123] width 43 height 20
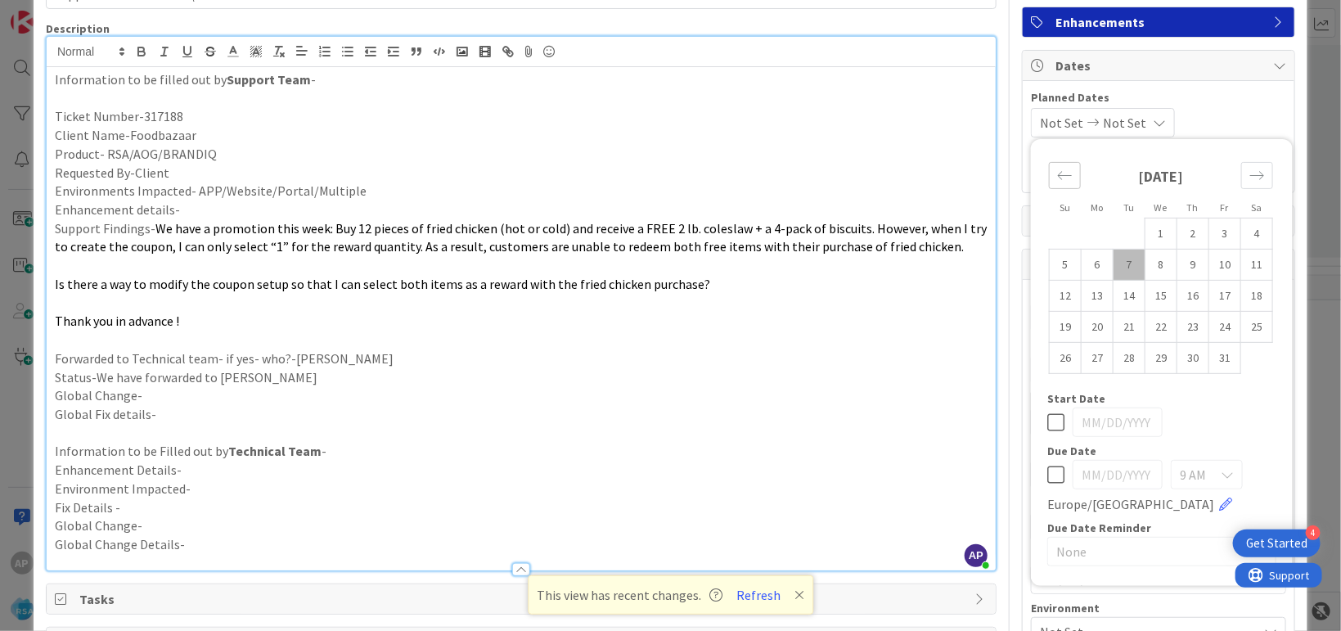
click at [1057, 171] on icon "Move backward to switch to the previous month." at bounding box center [1065, 176] width 16 height 16
drag, startPoint x: 1075, startPoint y: 362, endPoint x: 1090, endPoint y: 340, distance: 27.2
click at [1082, 362] on td "29" at bounding box center [1098, 357] width 32 height 31
type input "[DATE]"
click at [1249, 173] on icon "Move forward to switch to the next month." at bounding box center [1257, 176] width 16 height 16
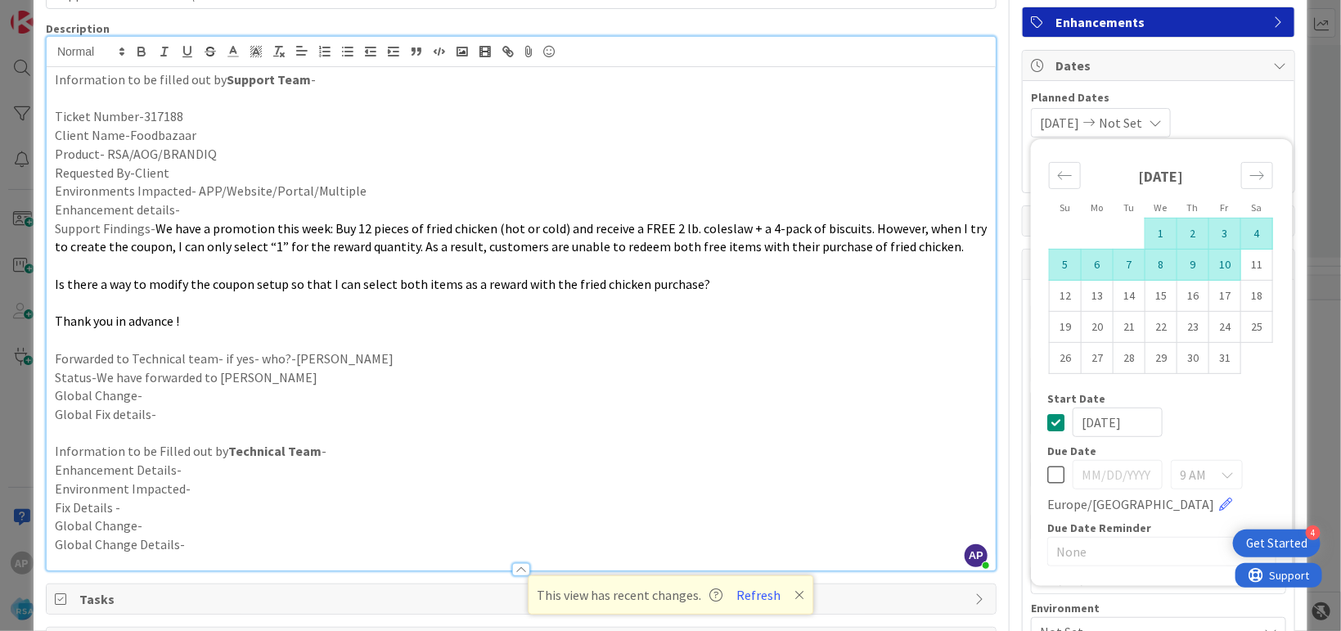
click at [1209, 273] on td "10" at bounding box center [1225, 264] width 32 height 31
type input "[DATE]"
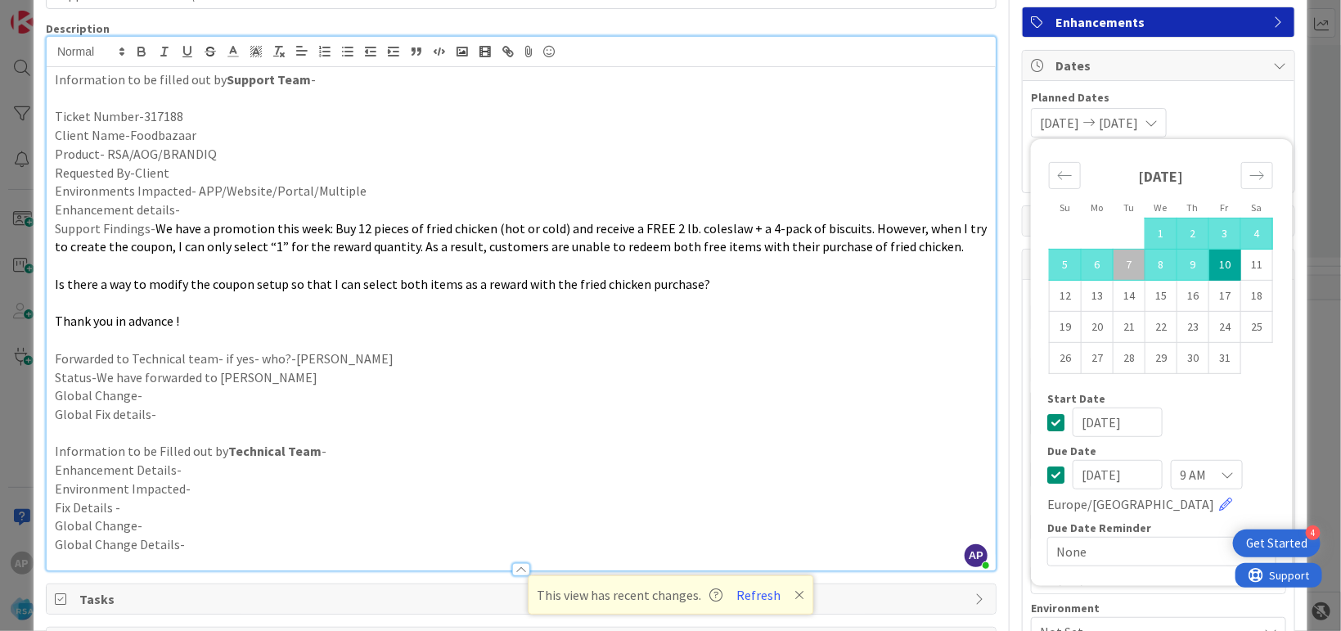
click at [821, 419] on p "Global Fix details-" at bounding box center [521, 414] width 933 height 19
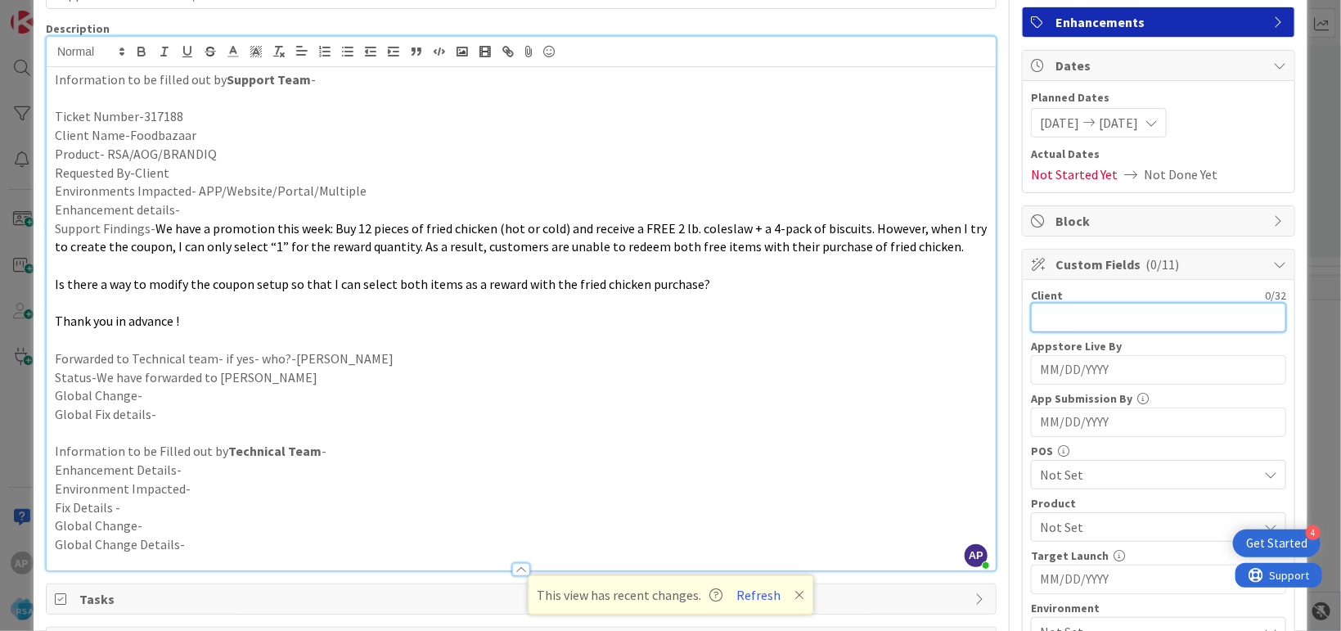
click at [1051, 313] on input "text" at bounding box center [1158, 317] width 255 height 29
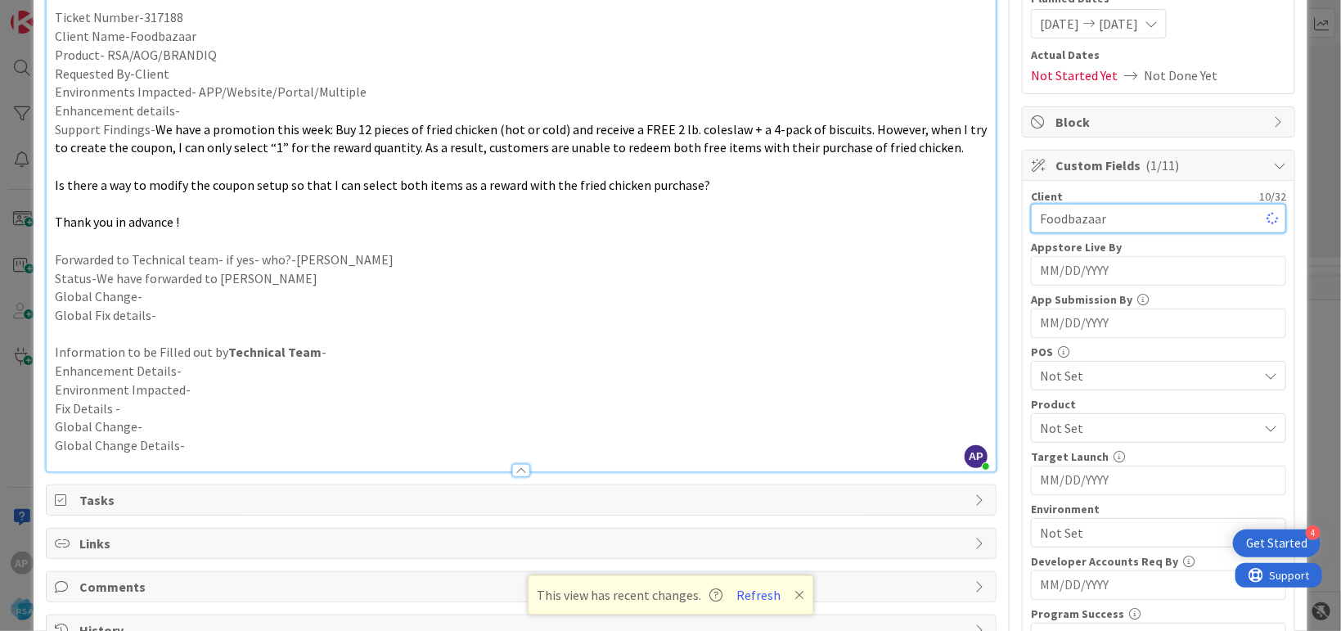
scroll to position [211, 0]
type input "Foodbazaar"
click at [1086, 425] on span "Not Set" at bounding box center [1149, 427] width 218 height 20
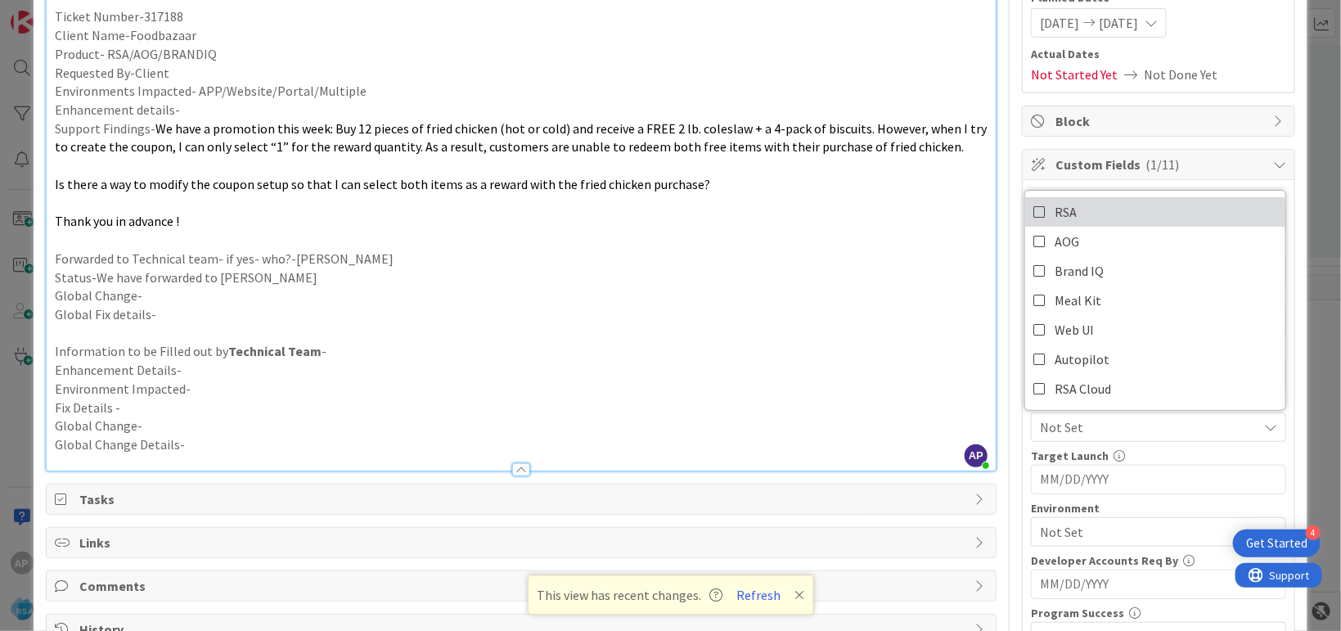
click at [1055, 212] on span "RSA" at bounding box center [1066, 212] width 22 height 25
click at [895, 251] on p "Forwarded to Technical team- if yes- who?-[PERSON_NAME]" at bounding box center [521, 259] width 933 height 19
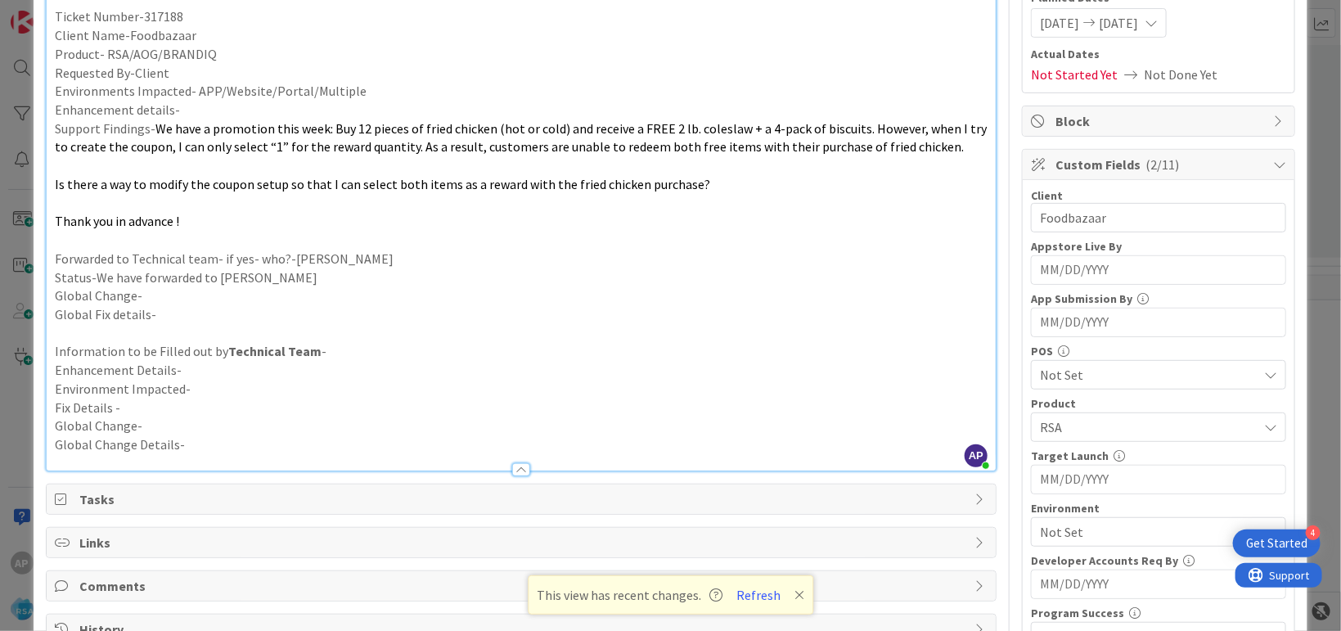
scroll to position [510, 0]
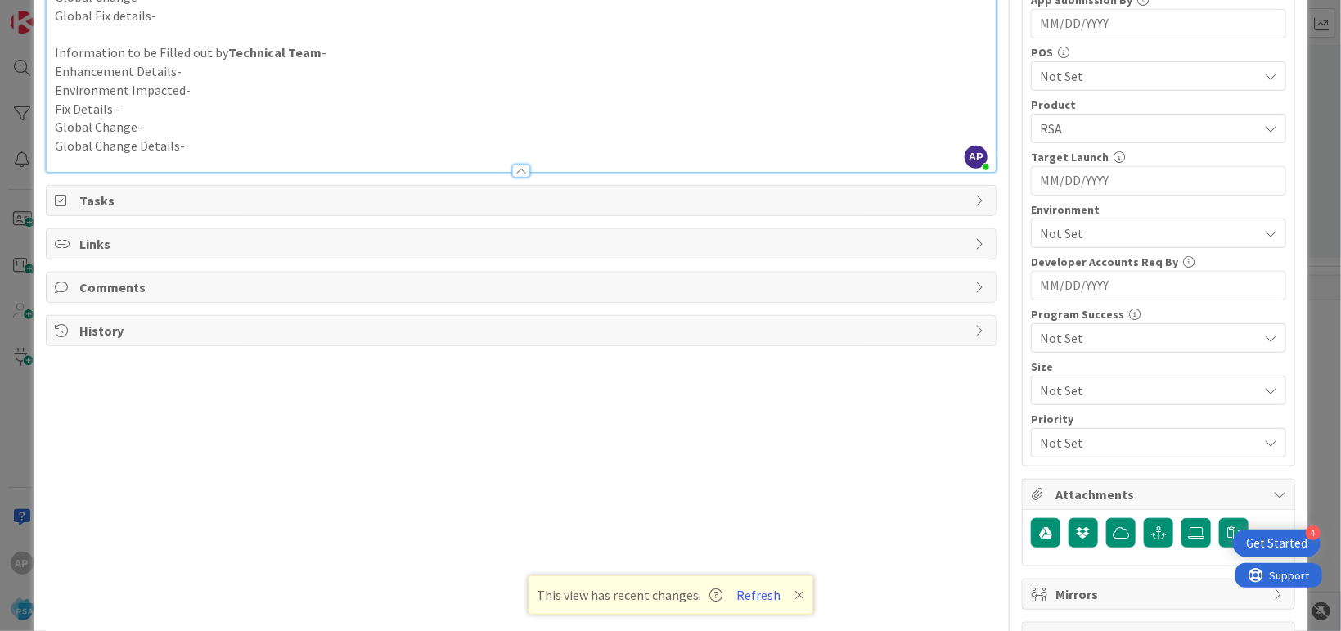
click at [1138, 236] on span "Not Set" at bounding box center [1149, 233] width 218 height 20
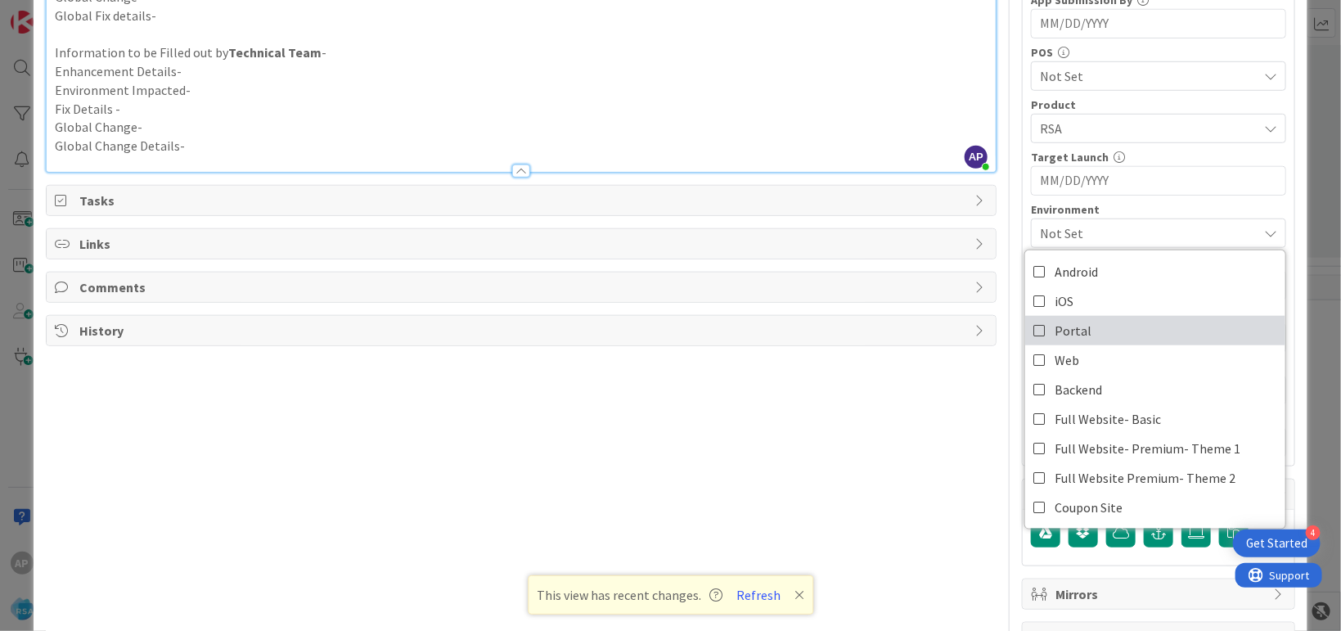
click at [1065, 328] on span "Portal" at bounding box center [1073, 330] width 37 height 25
click at [831, 431] on div "Title 45 / 128 Support Enhancement- \317188- Foodbazaar- RSA Description AP [PE…" at bounding box center [521, 103] width 951 height 1099
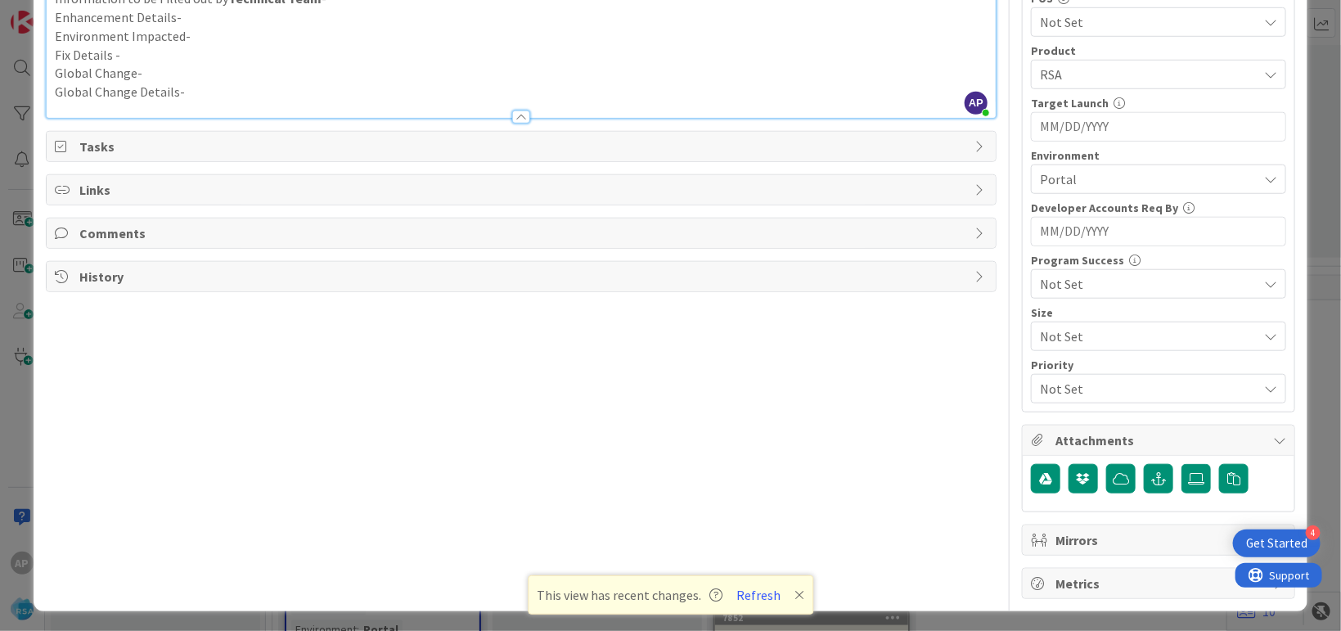
scroll to position [0, 0]
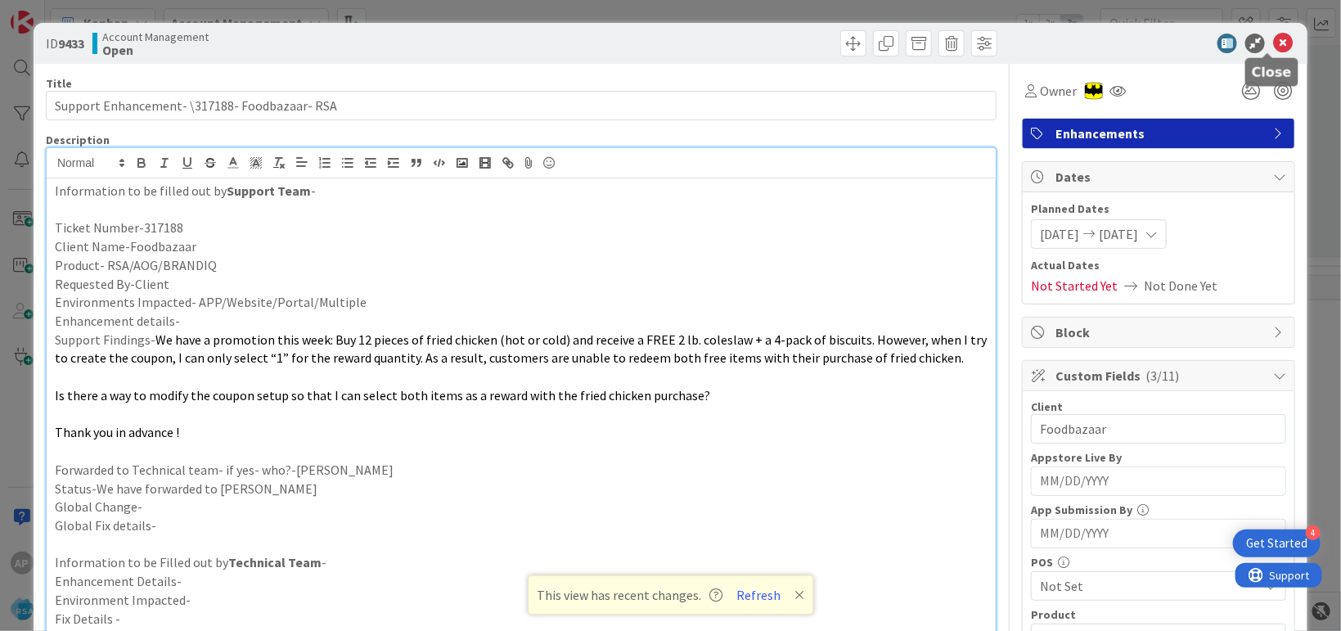
click at [1273, 40] on icon at bounding box center [1283, 44] width 20 height 20
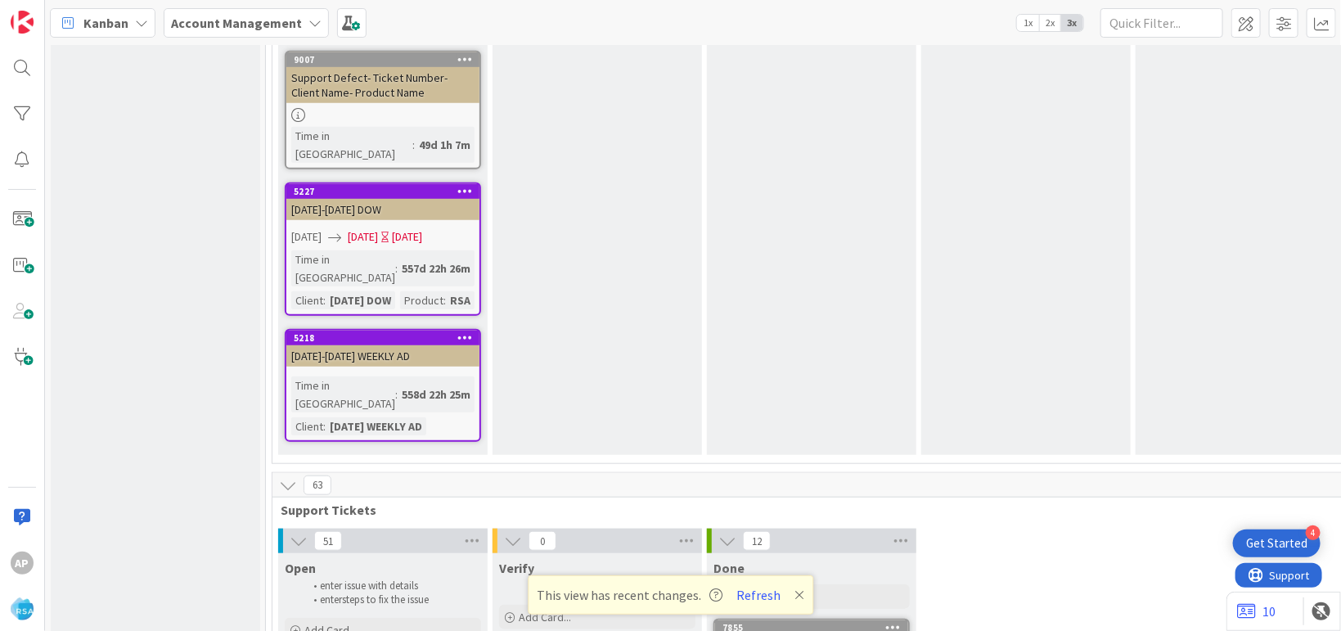
scroll to position [3372, 0]
